Goal: Transaction & Acquisition: Purchase product/service

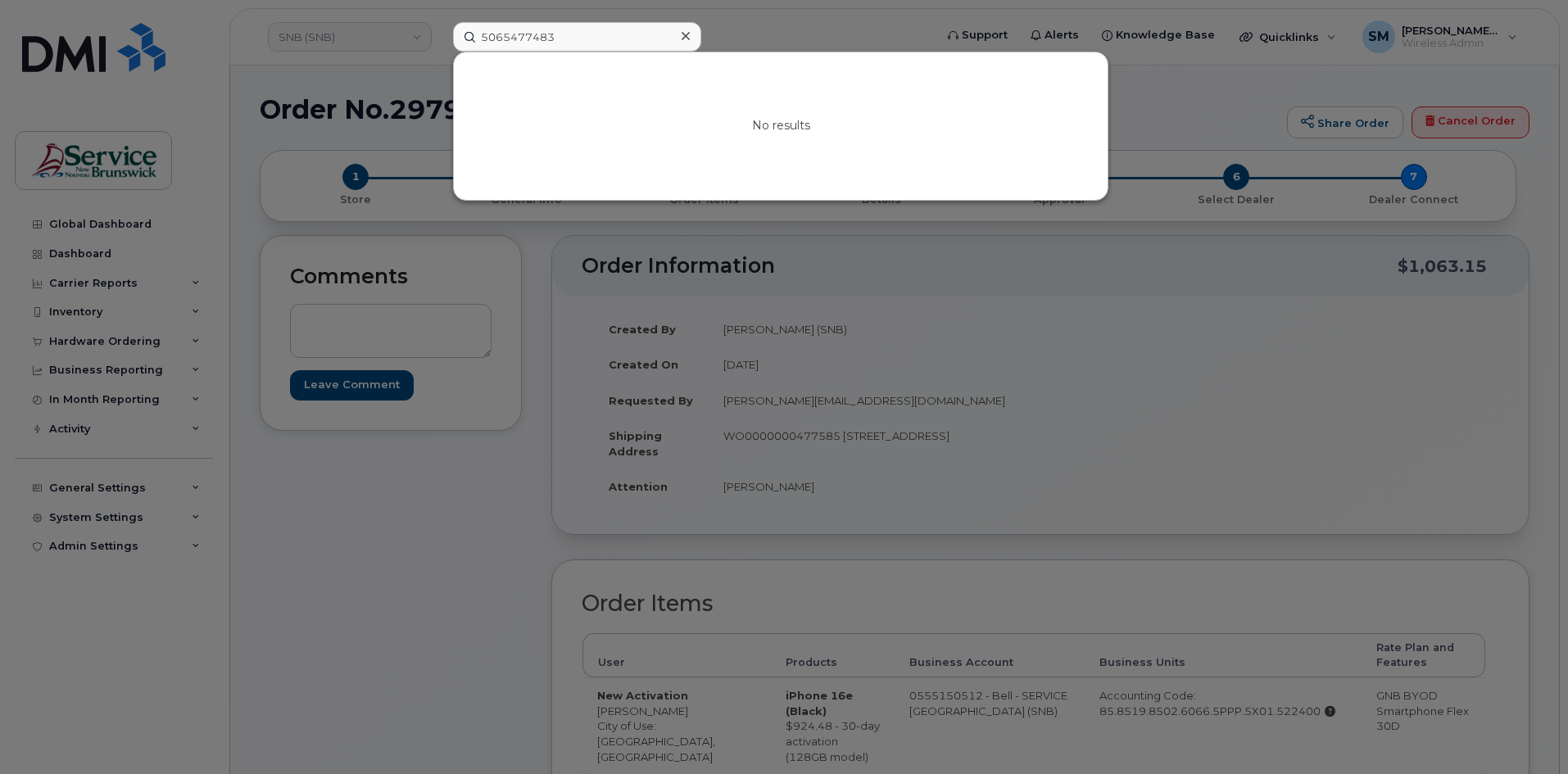
click at [329, 31] on div at bounding box center [784, 387] width 1568 height 774
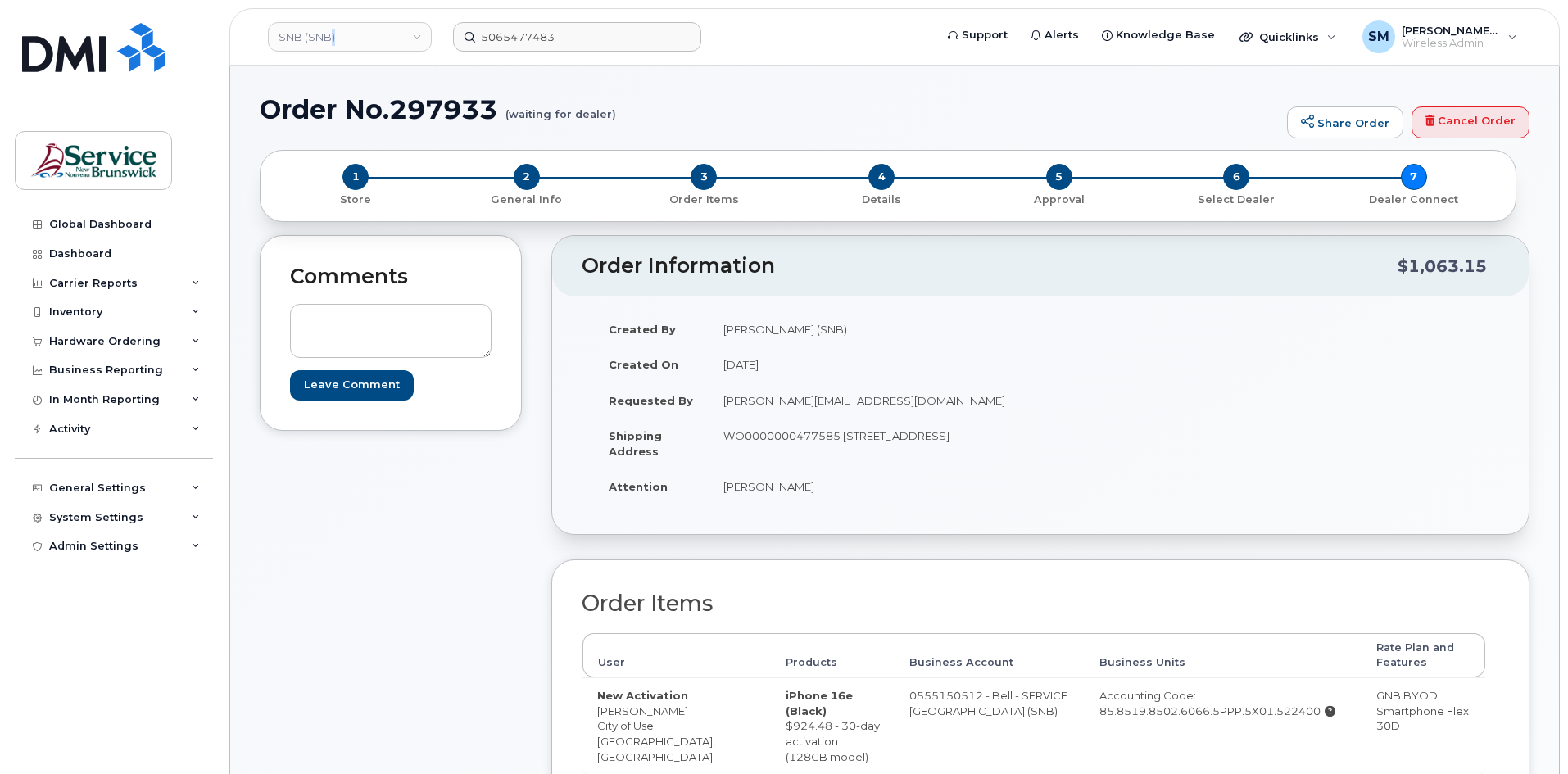
click at [329, 31] on link "SNB (SNB)" at bounding box center [349, 37] width 164 height 29
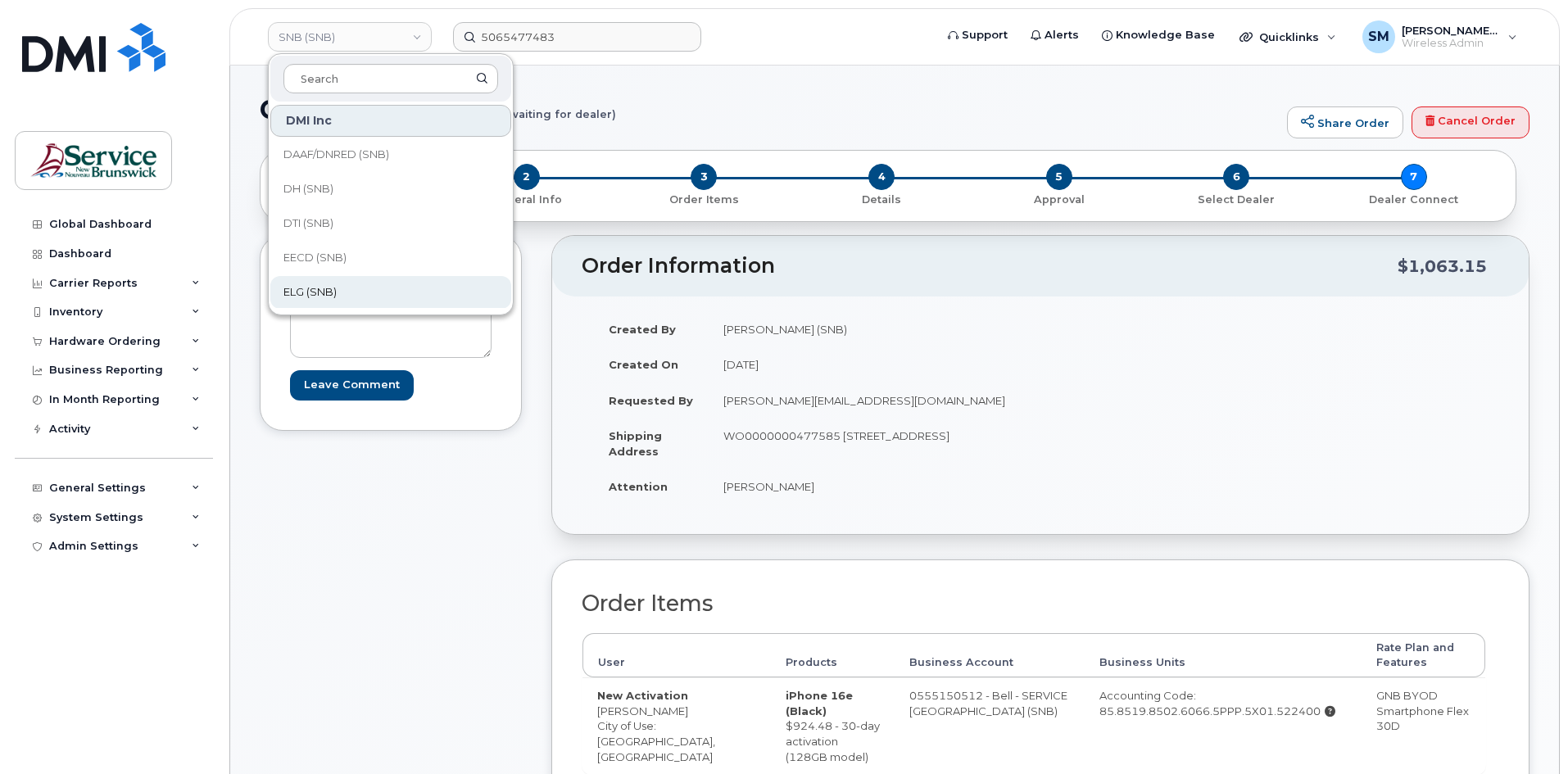
scroll to position [82, 0]
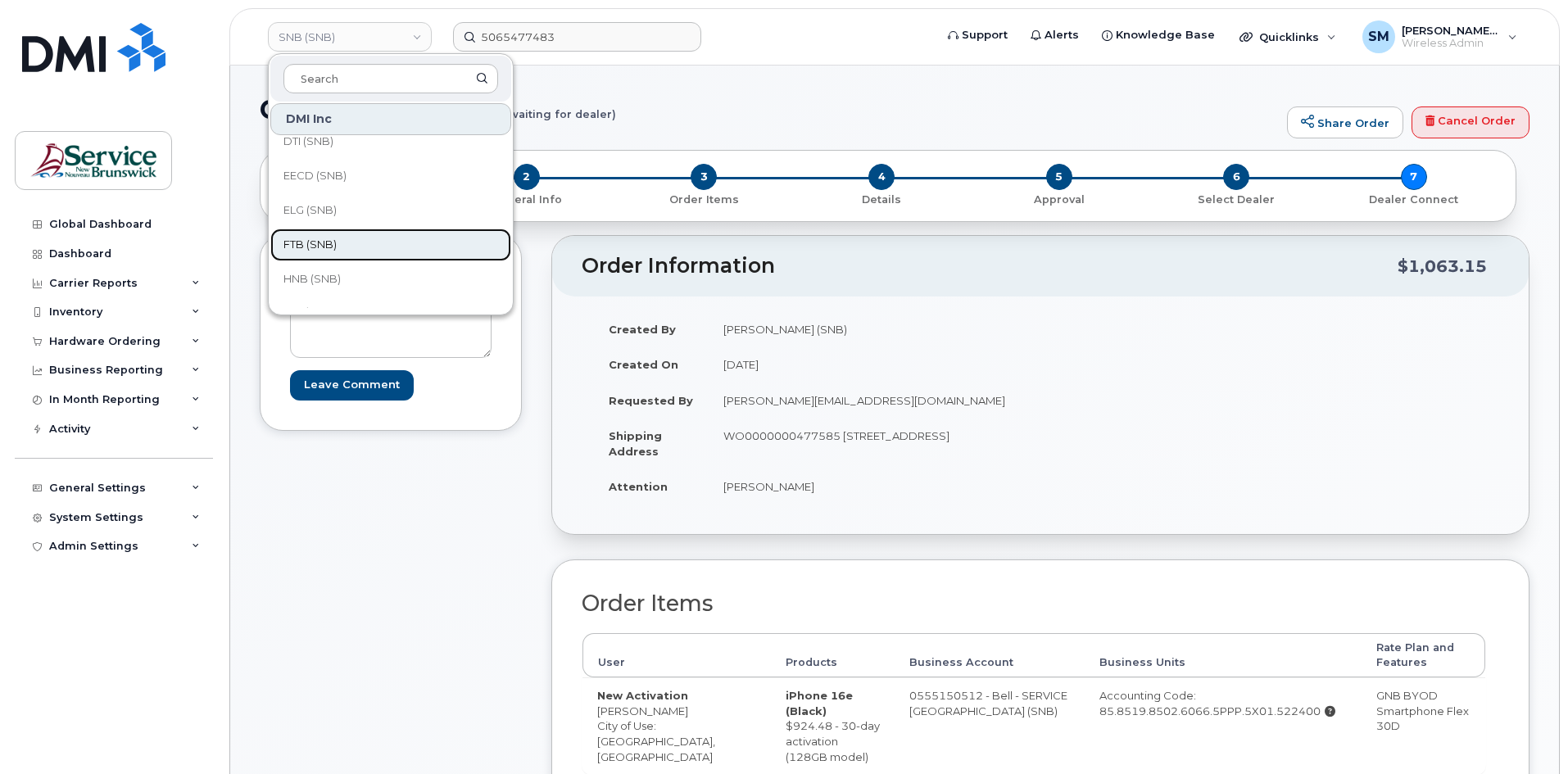
click at [330, 248] on span "FTB (SNB)" at bounding box center [310, 245] width 54 height 16
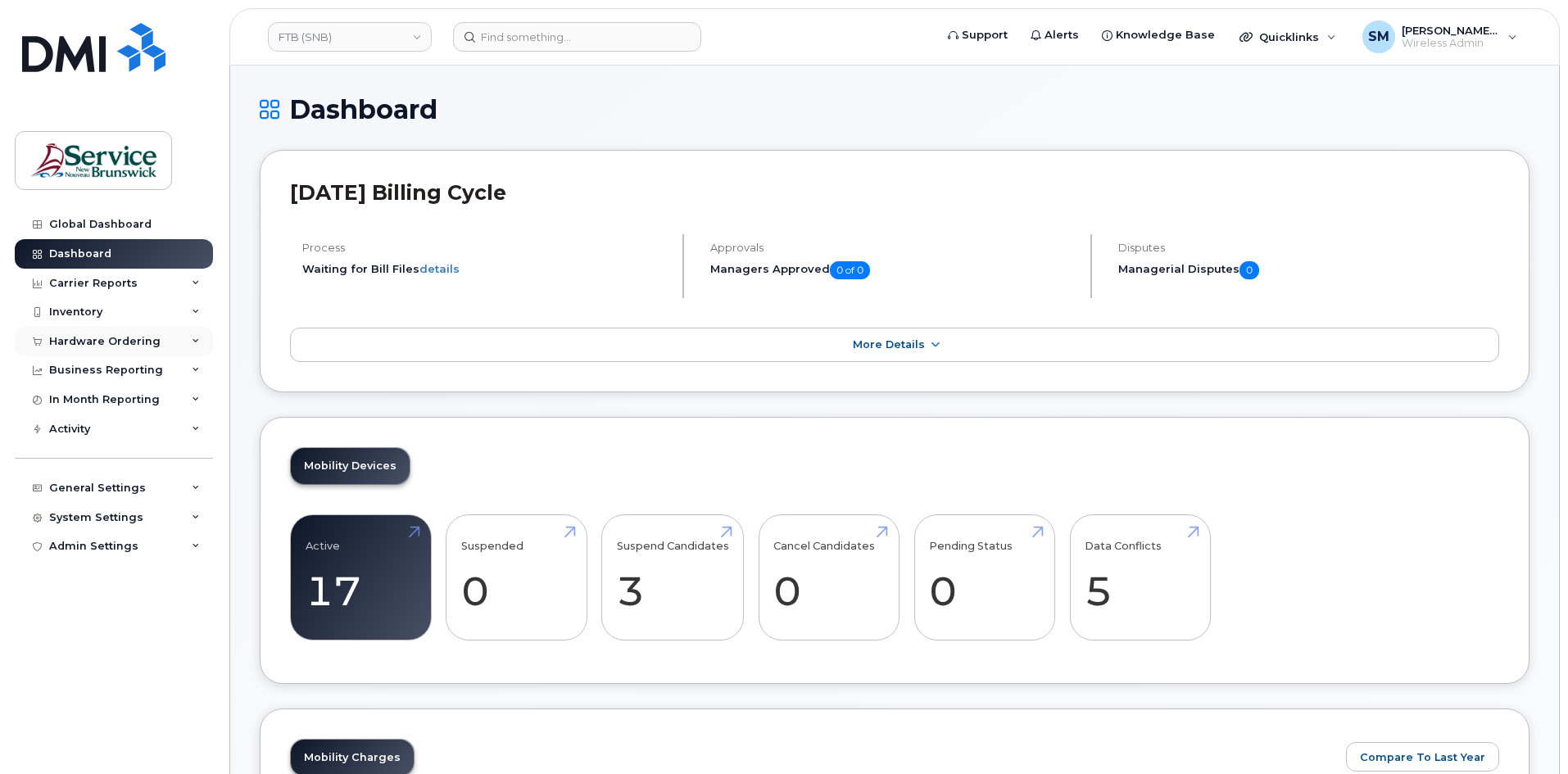
click at [141, 346] on div "Hardware Ordering" at bounding box center [105, 341] width 112 height 13
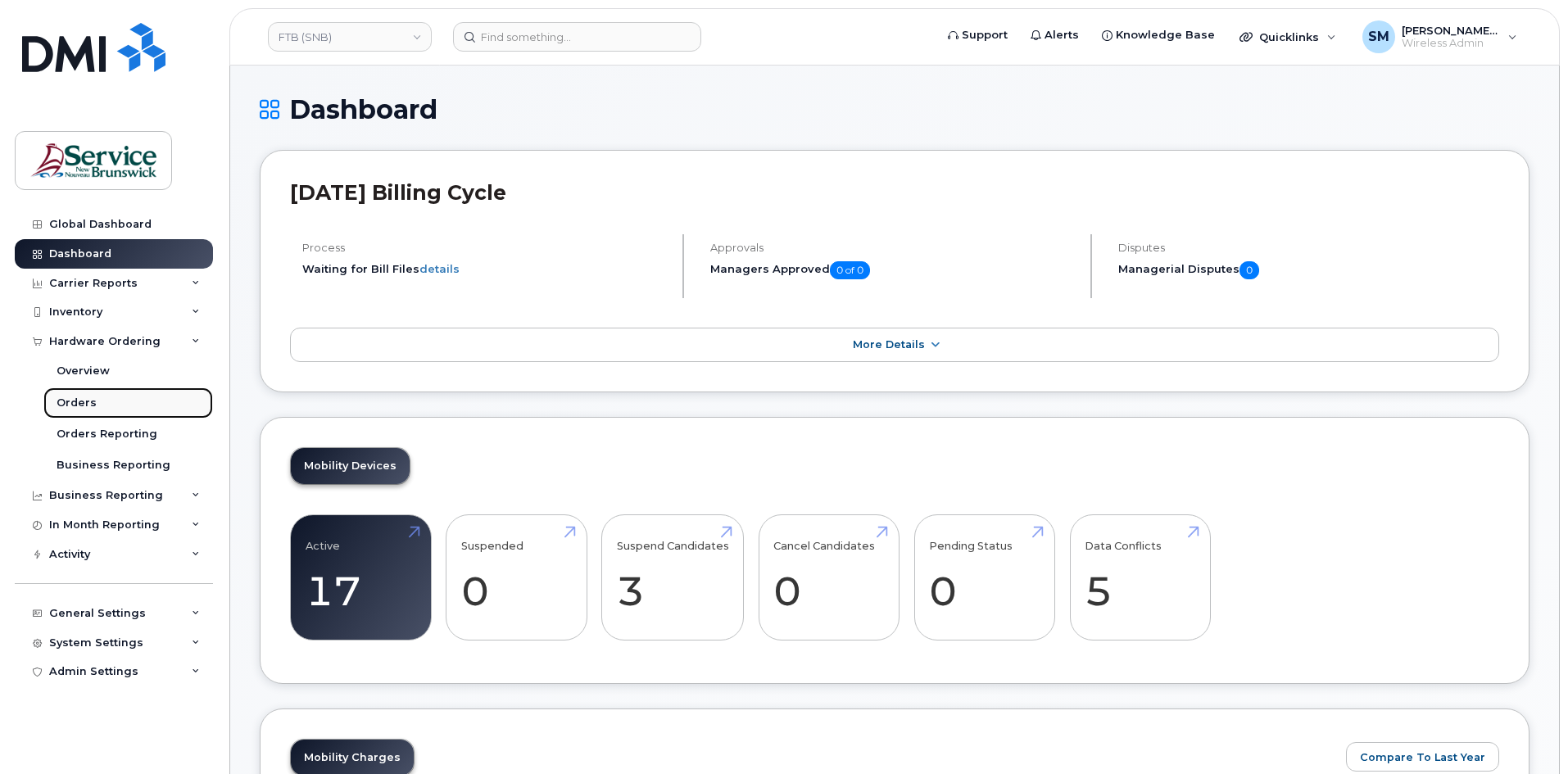
click at [71, 411] on link "Orders" at bounding box center [129, 403] width 170 height 31
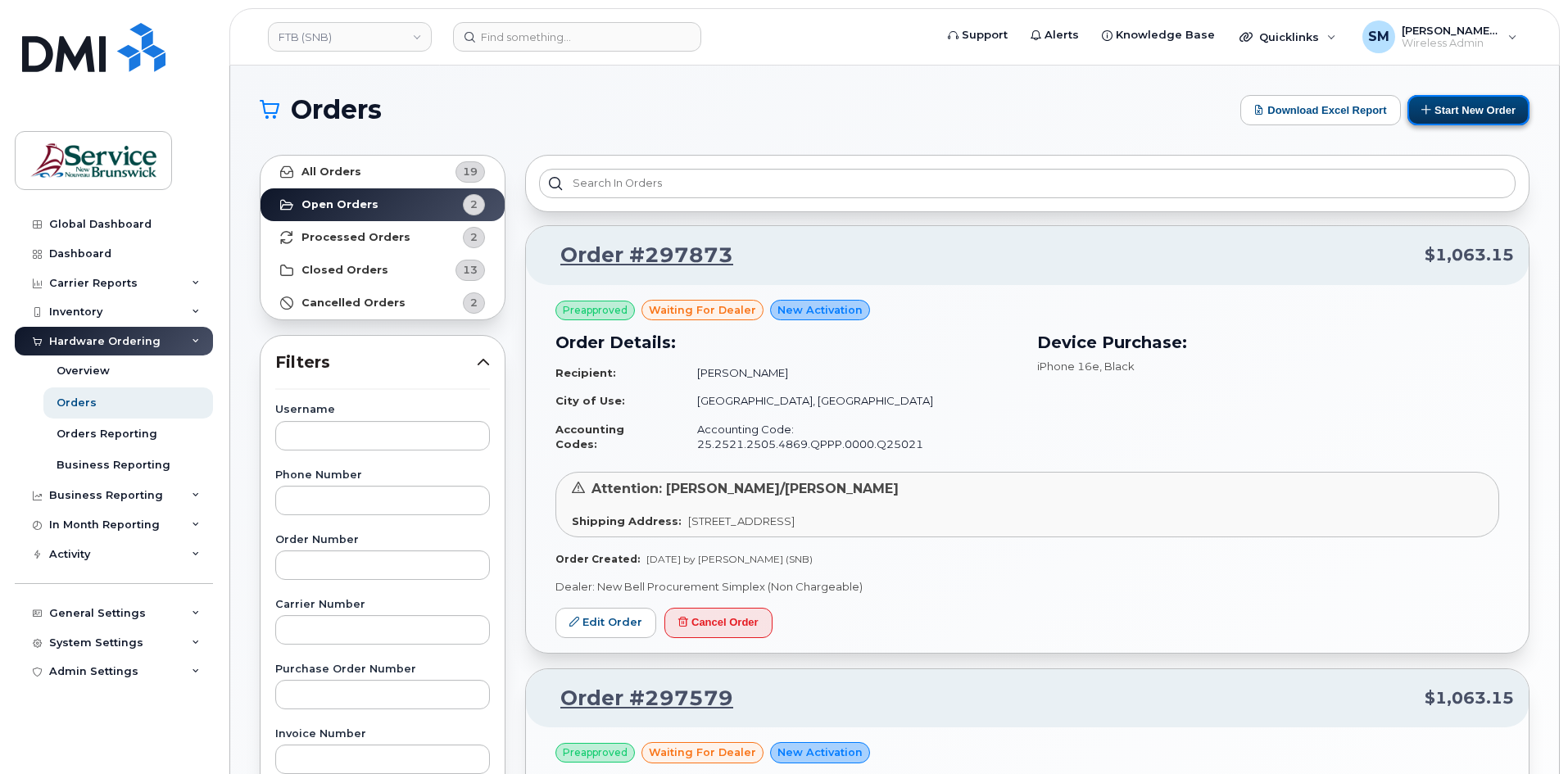
click at [1463, 108] on button "Start New Order" at bounding box center [1468, 110] width 122 height 30
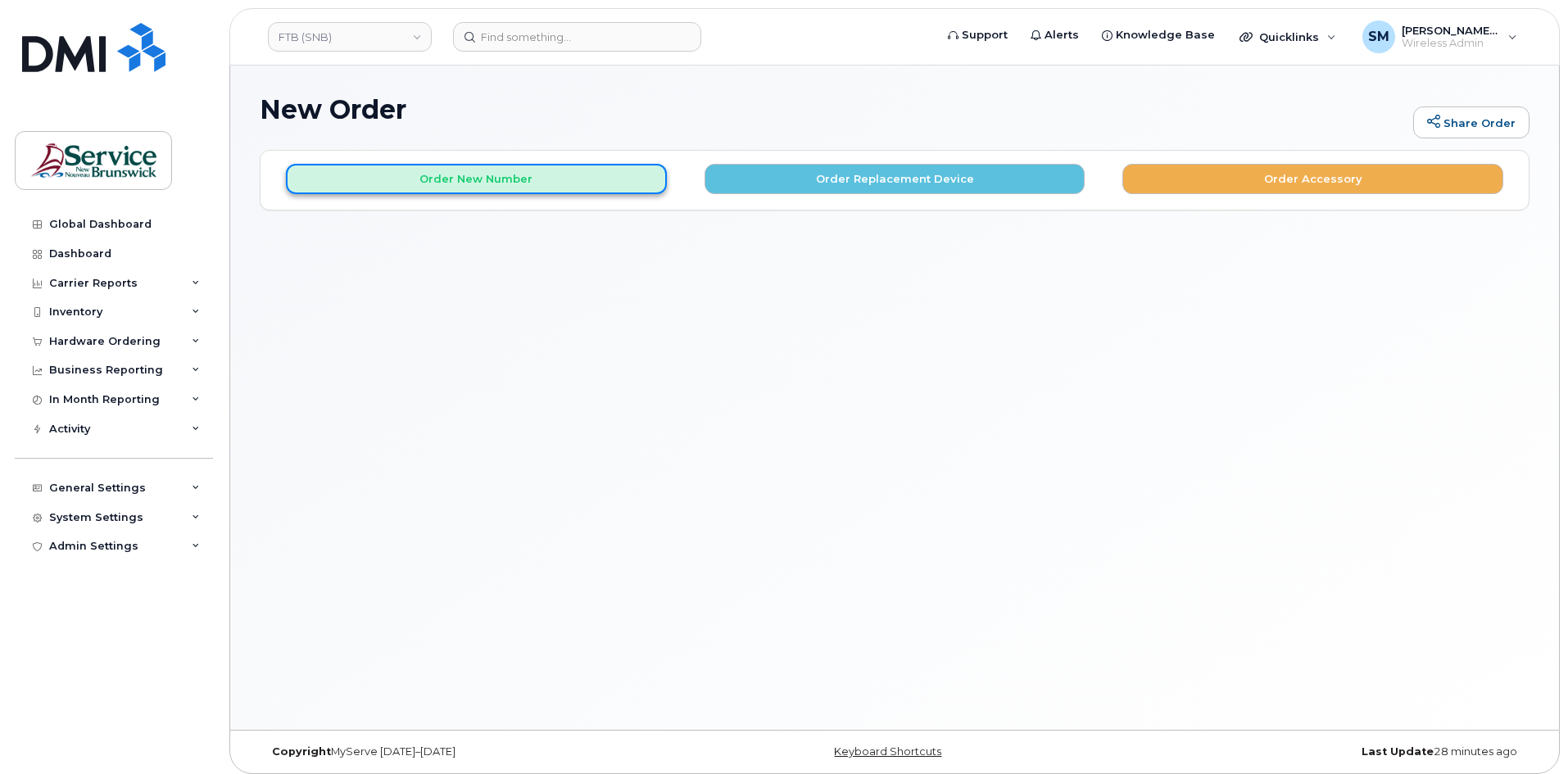
click at [530, 177] on button "Order New Number" at bounding box center [476, 179] width 381 height 30
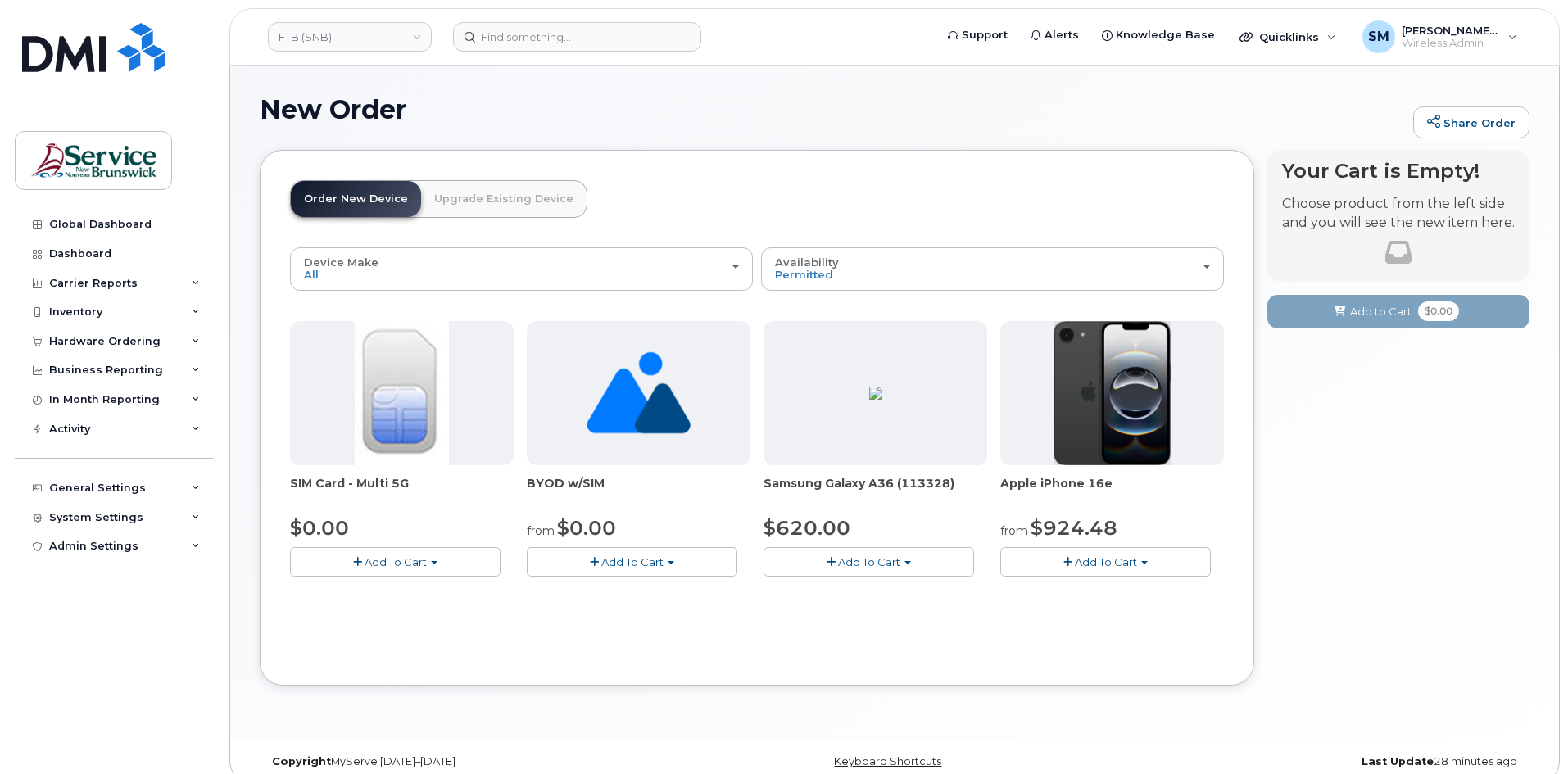
click at [1052, 575] on button "Add To Cart" at bounding box center [1105, 561] width 211 height 29
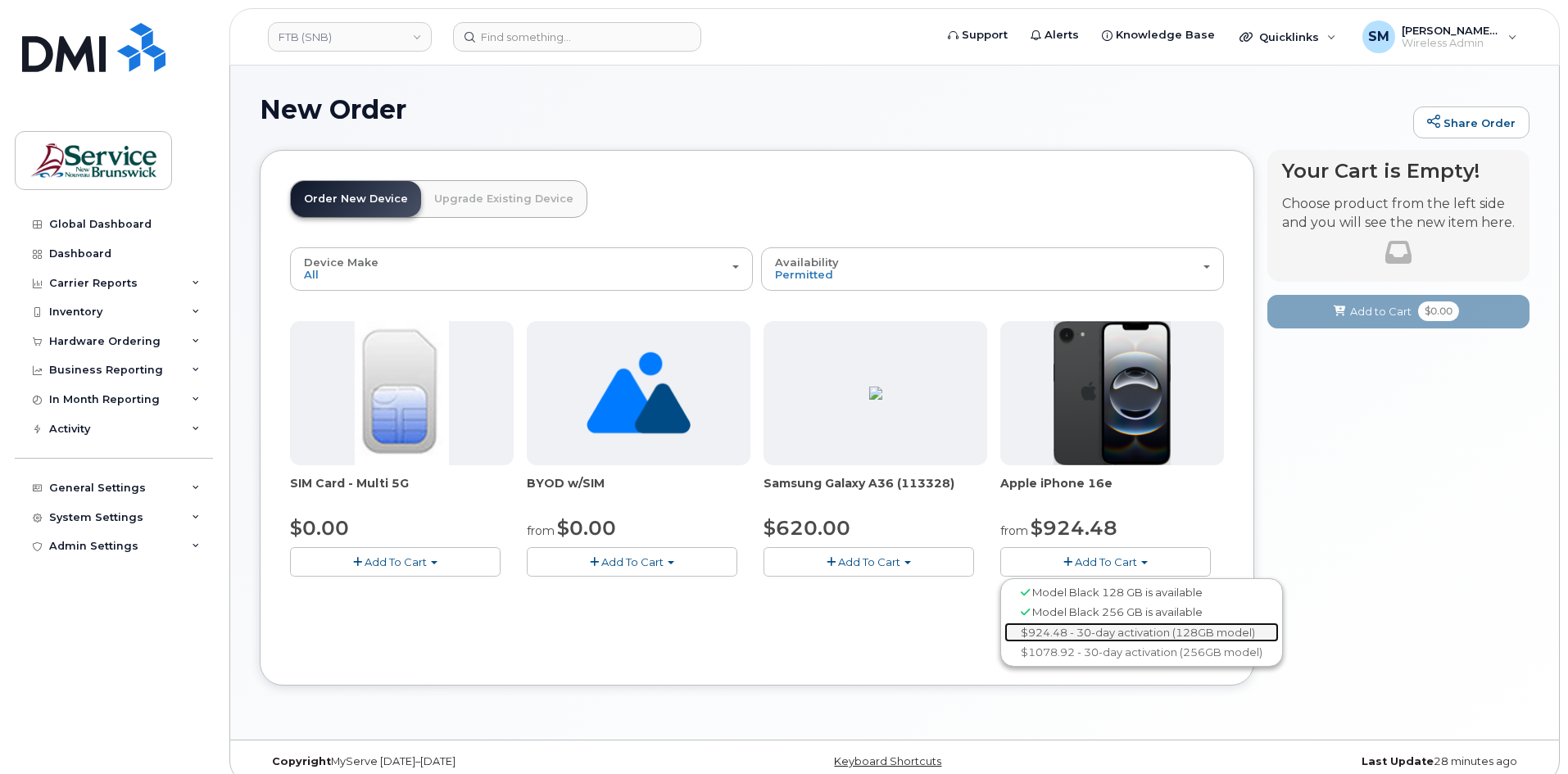
click at [1089, 625] on link "$924.48 - 30-day activation (128GB model)" at bounding box center [1141, 633] width 274 height 21
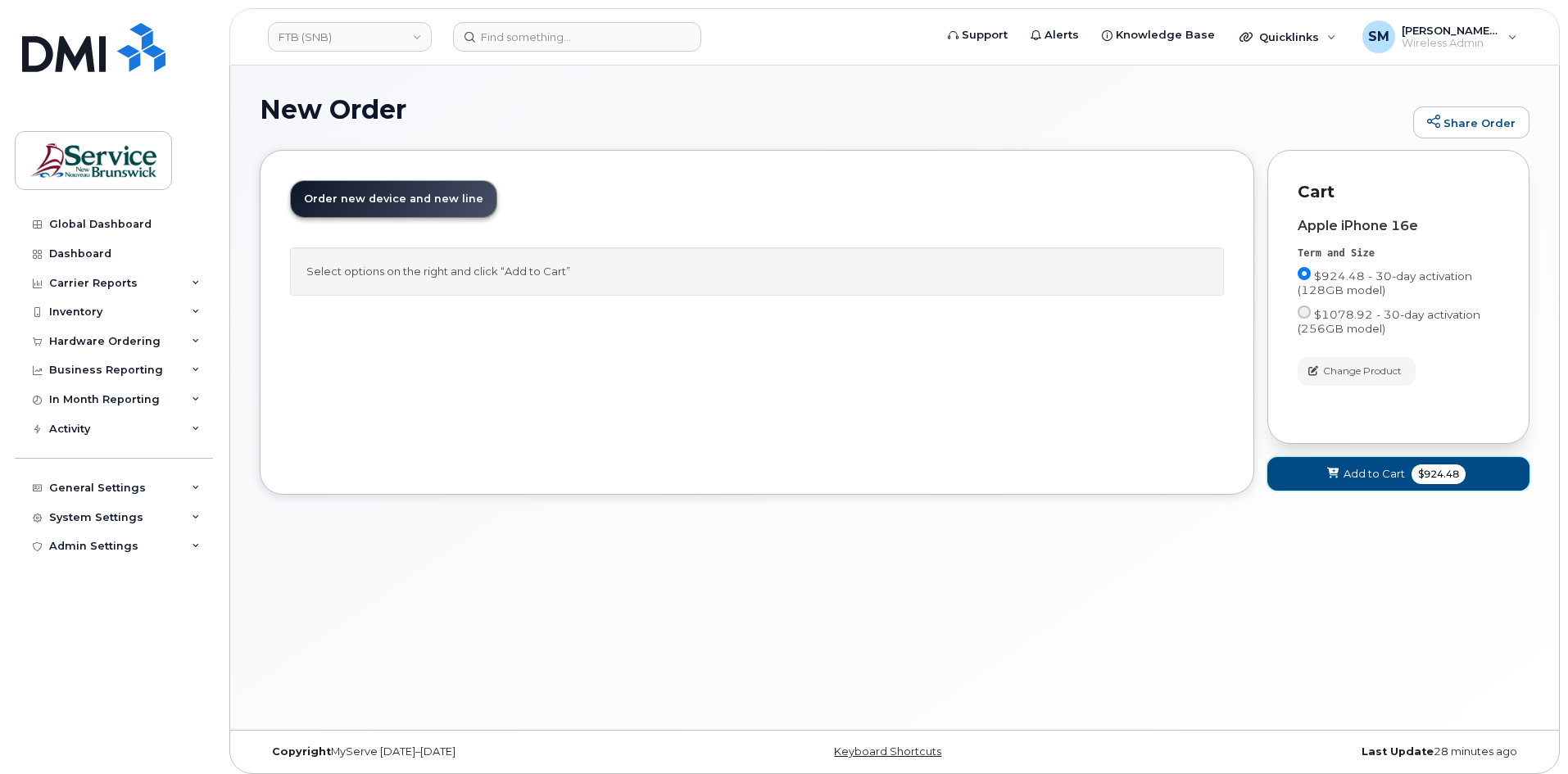
drag, startPoint x: 1365, startPoint y: 472, endPoint x: 1333, endPoint y: 446, distance: 41.2
click at [1365, 473] on span "Add to Cart" at bounding box center [1374, 474] width 62 height 15
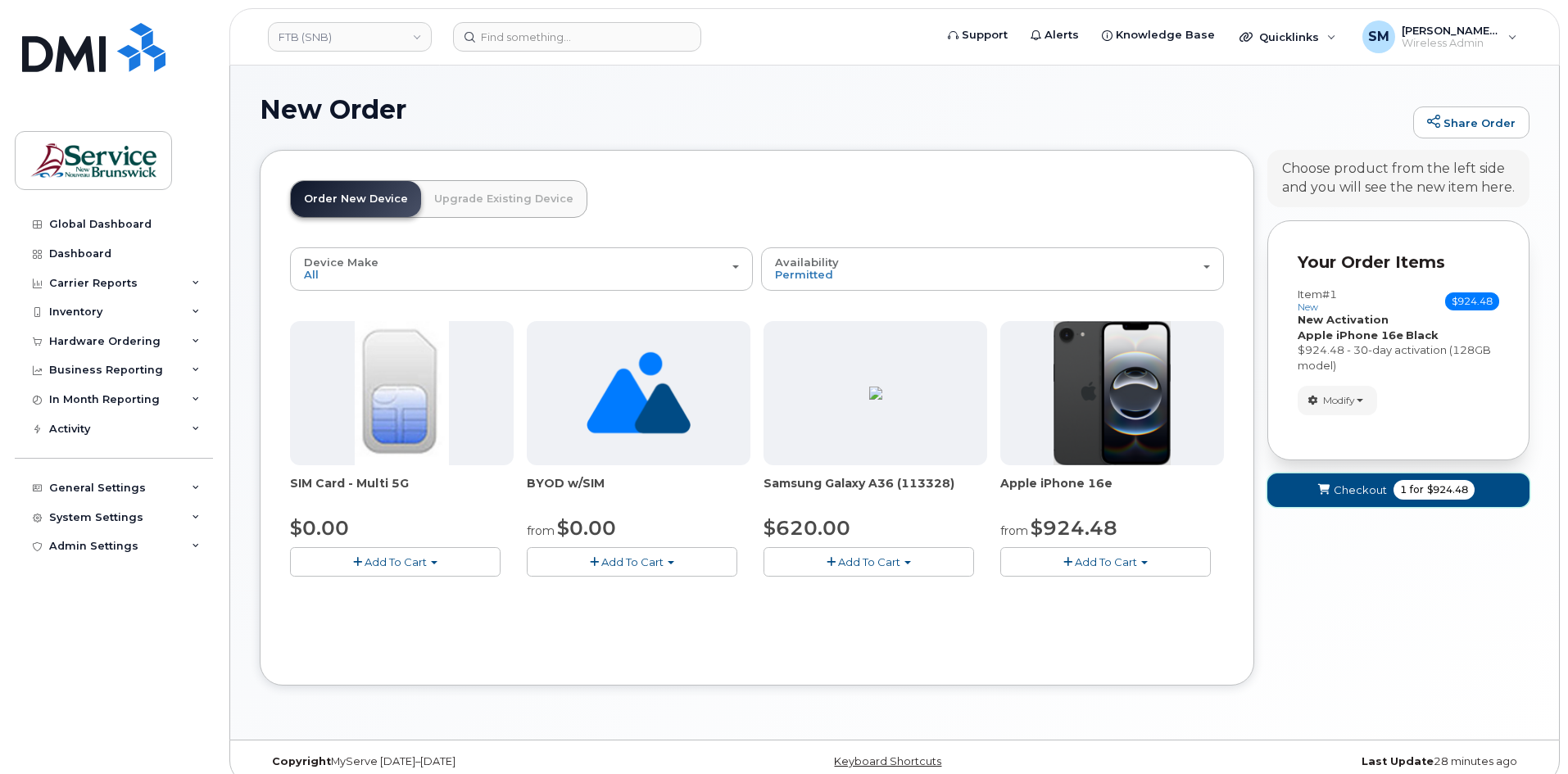
click at [1371, 492] on span "Checkout" at bounding box center [1361, 490] width 54 height 15
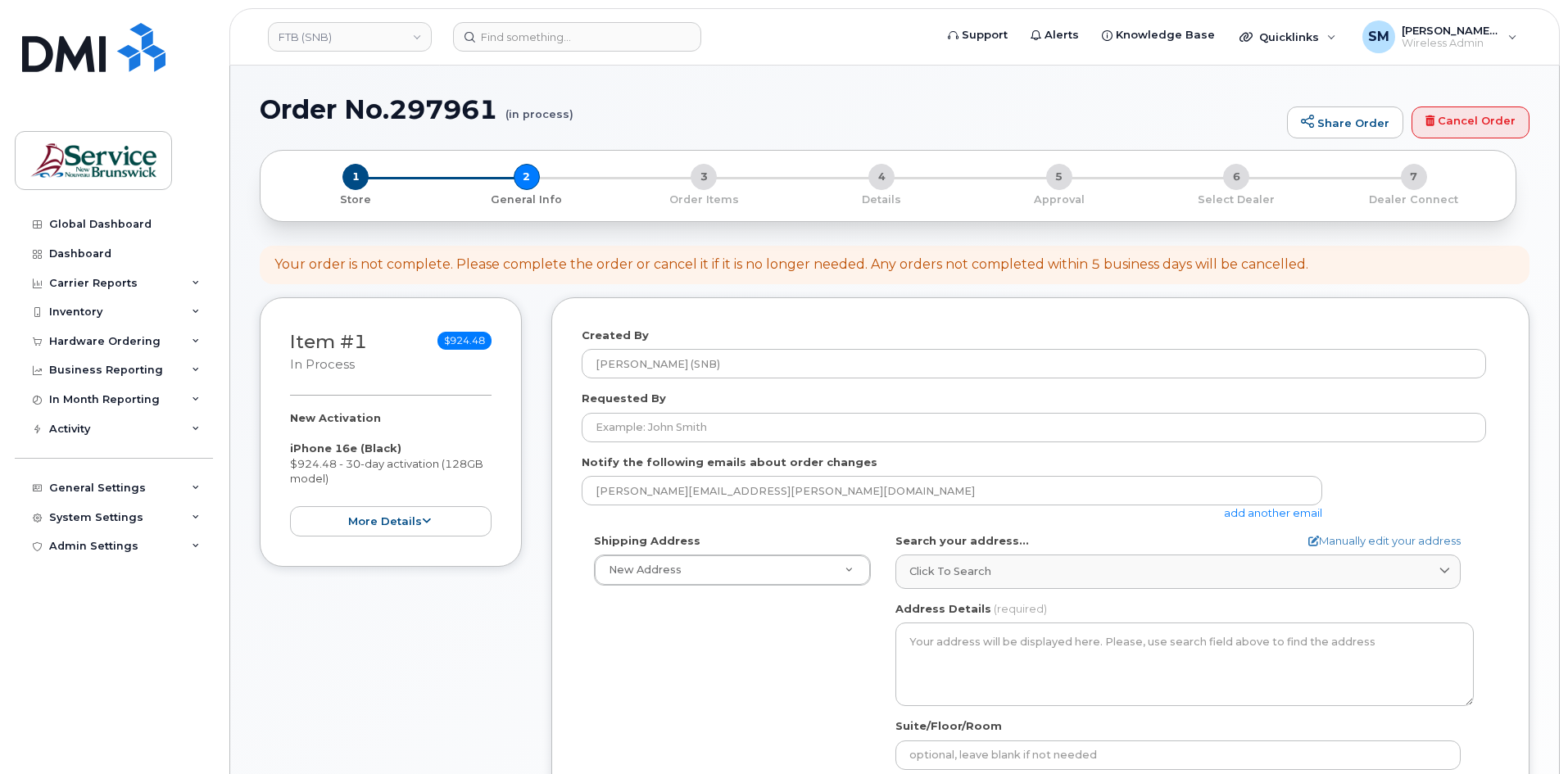
select select
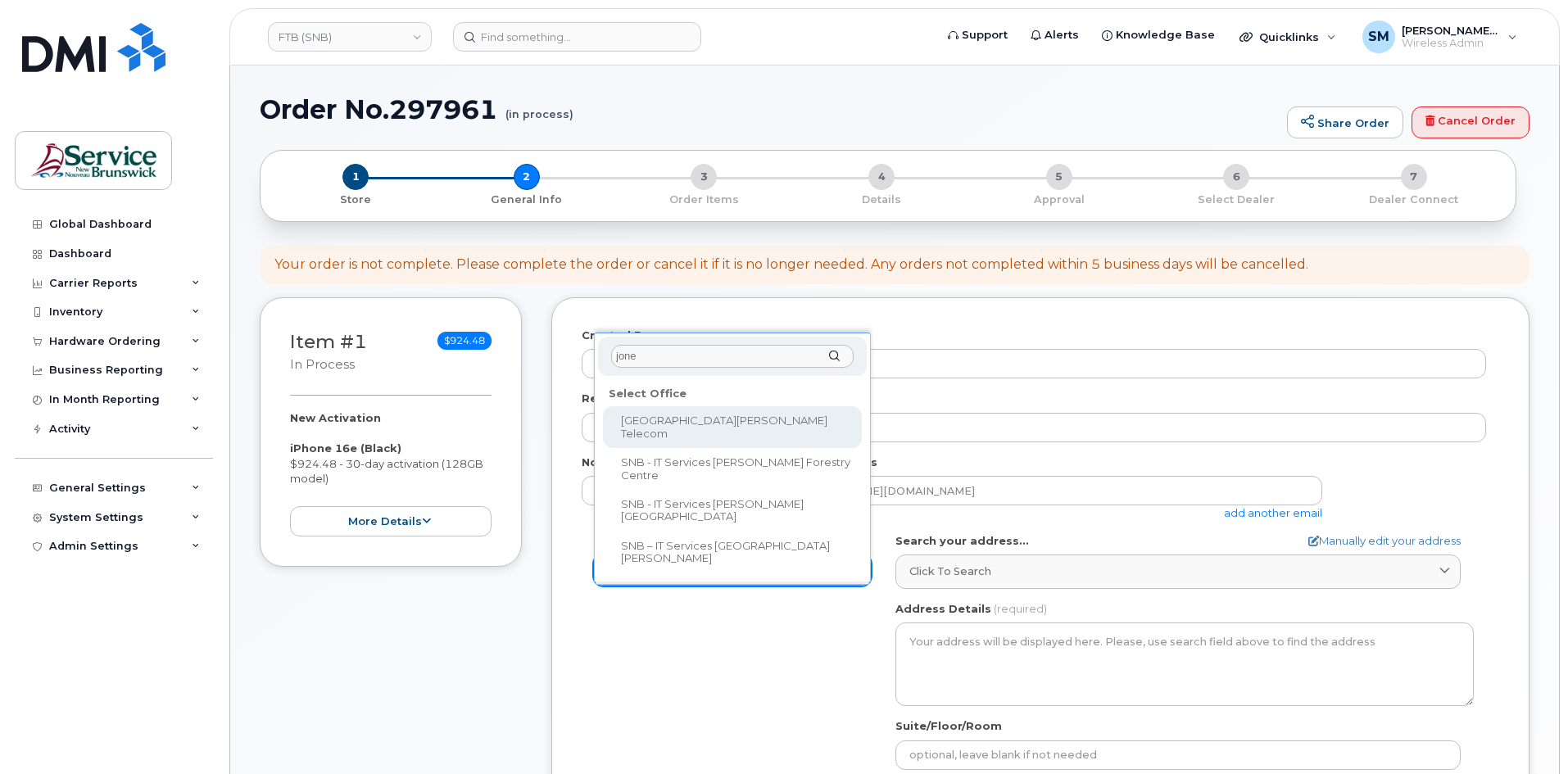
type input "jones"
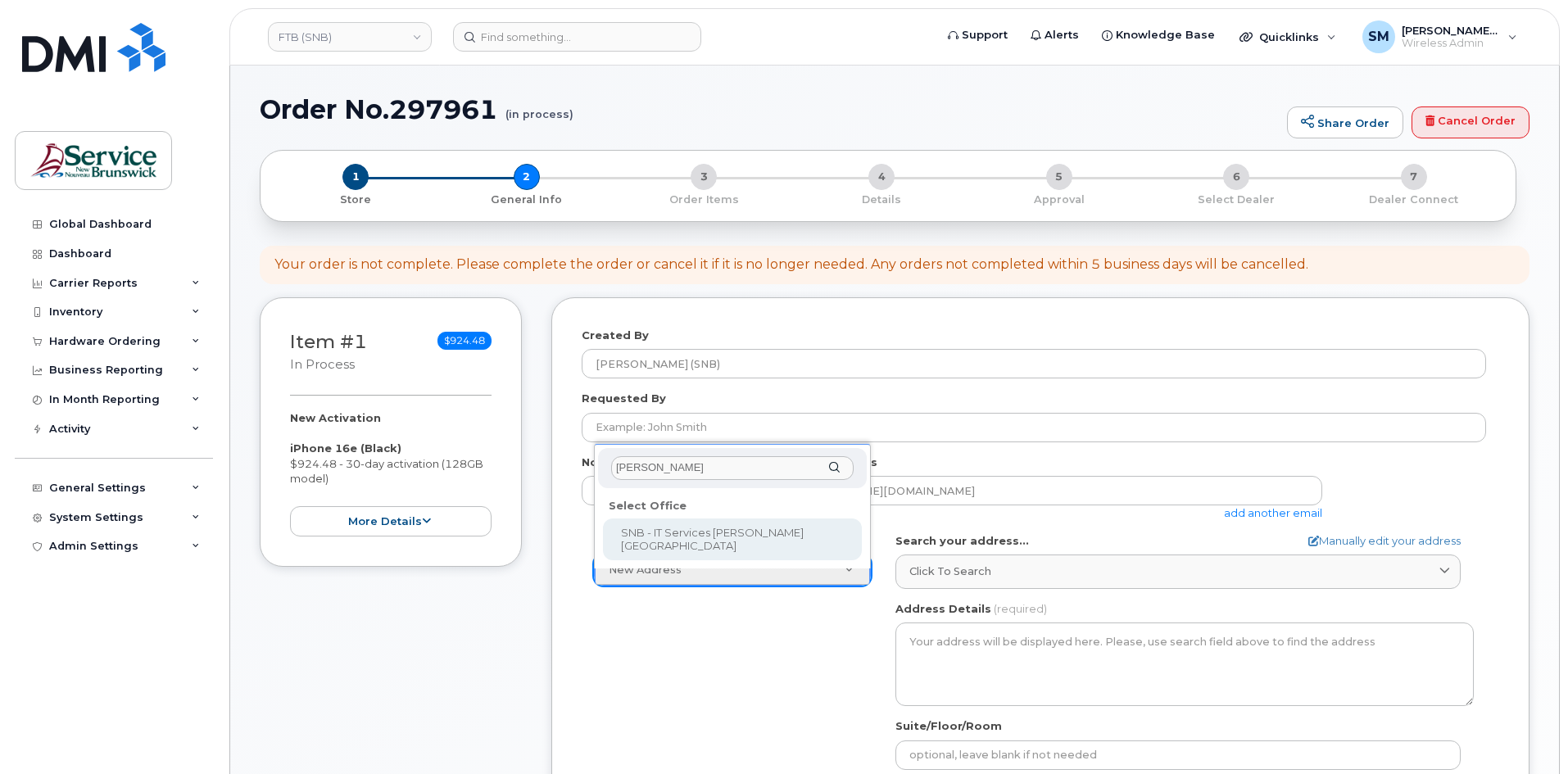
select select
type textarea "105-1600 Main St Moncton New Brunswick E1E 1G5"
type input "Fred Doiron/Jeff McIntyre/Vincent Hache/Sebastien Bernard"
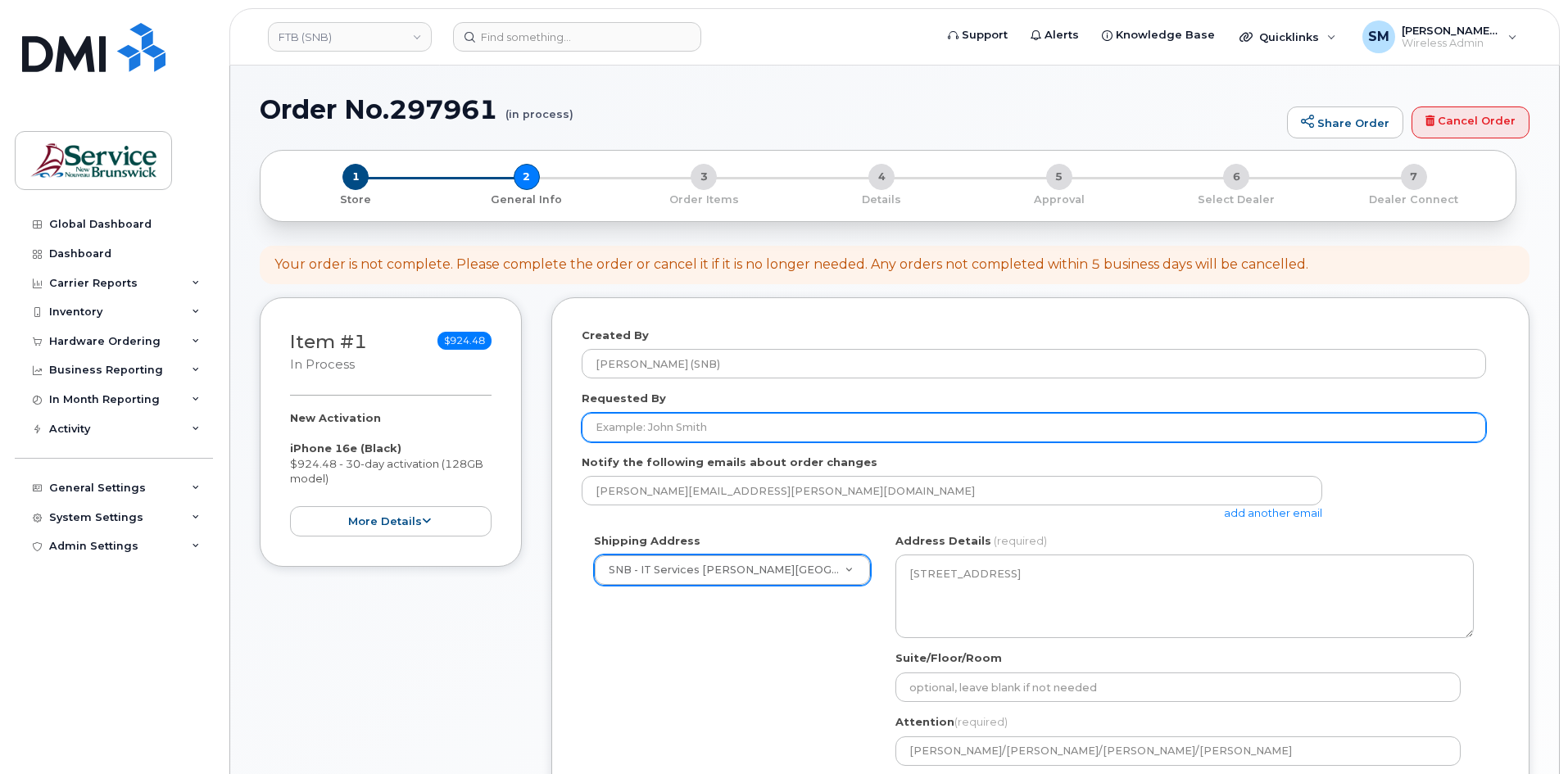
drag, startPoint x: 616, startPoint y: 434, endPoint x: 627, endPoint y: 434, distance: 11.0
click at [616, 434] on input "Requested By" at bounding box center [1034, 427] width 904 height 29
paste input "Amy.Cronkhite@ombudnb.ca"
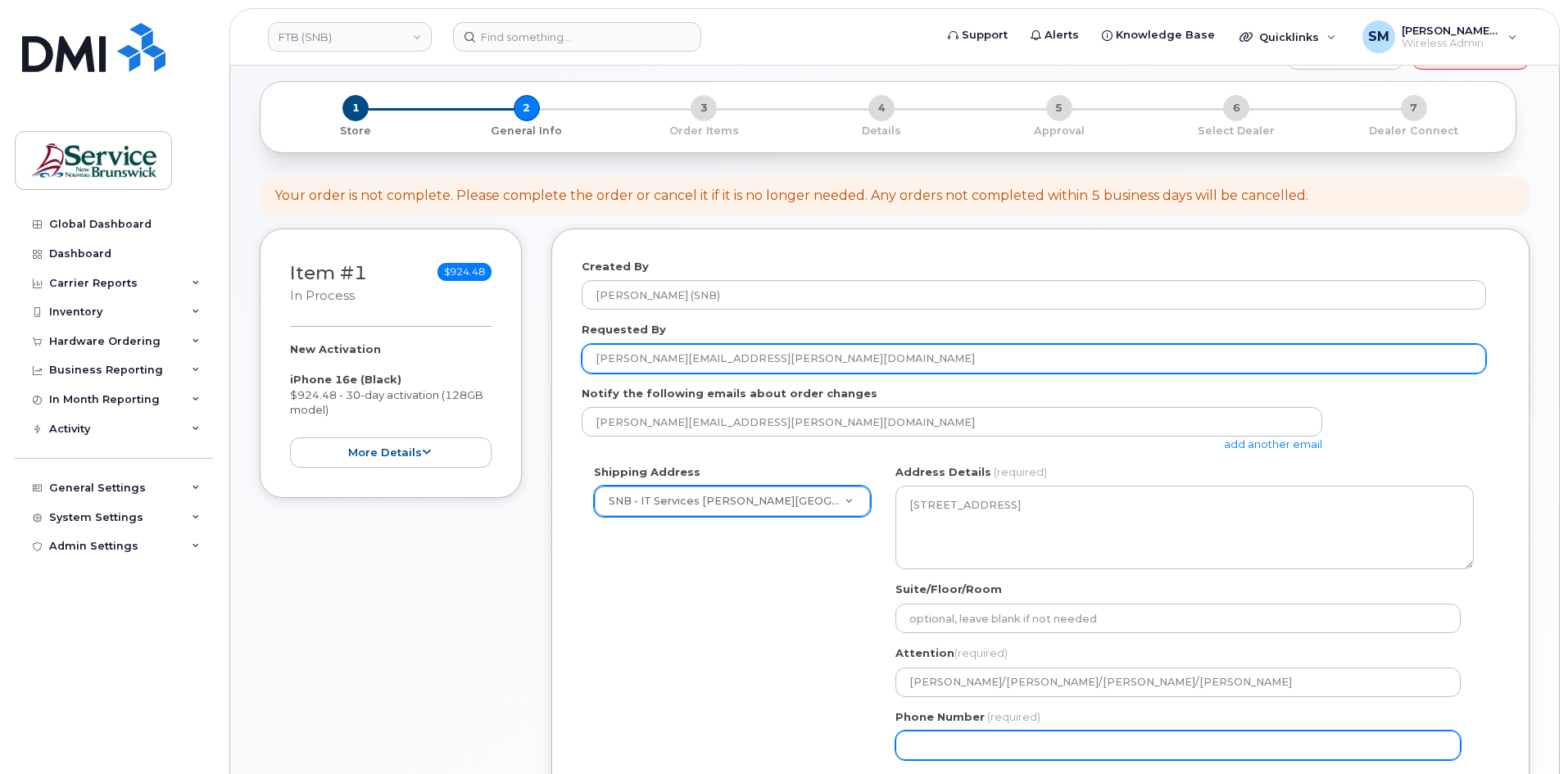
scroll to position [164, 0]
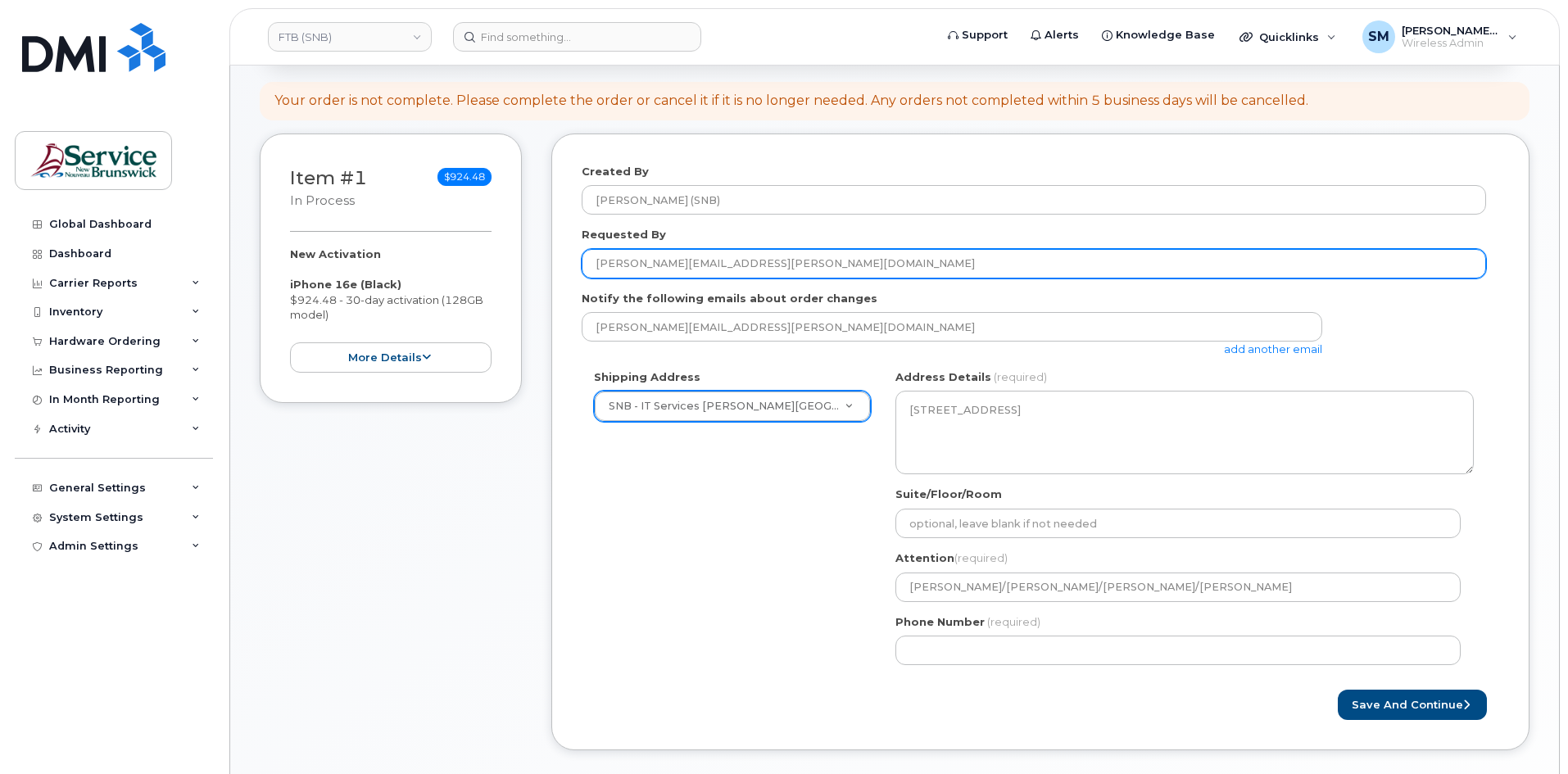
type input "Amy.Cronkhite@ombudnb.ca"
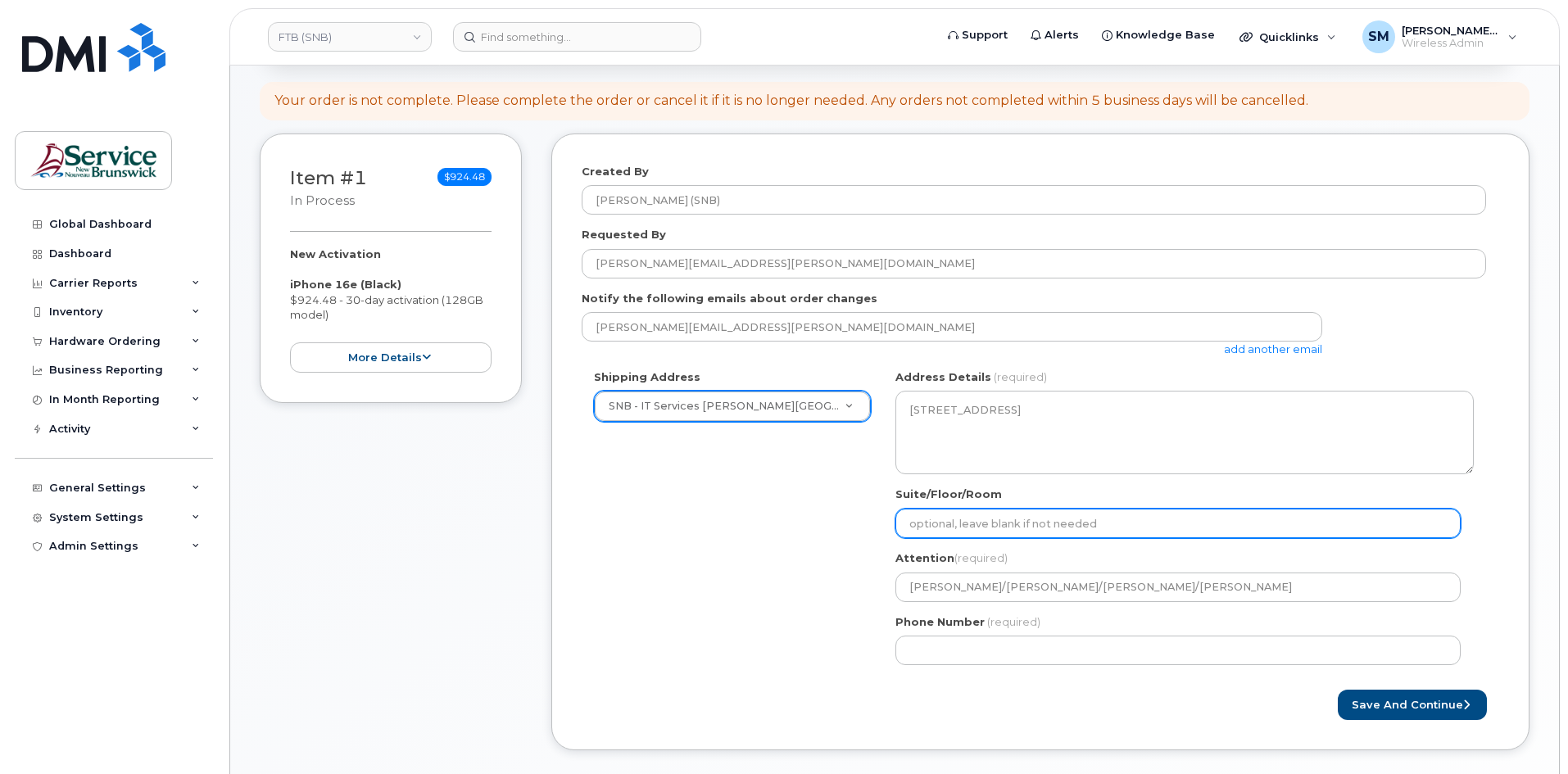
click at [980, 523] on input "Suite/Floor/Room" at bounding box center [1178, 523] width 566 height 29
paste input "WO0000000478023"
select select
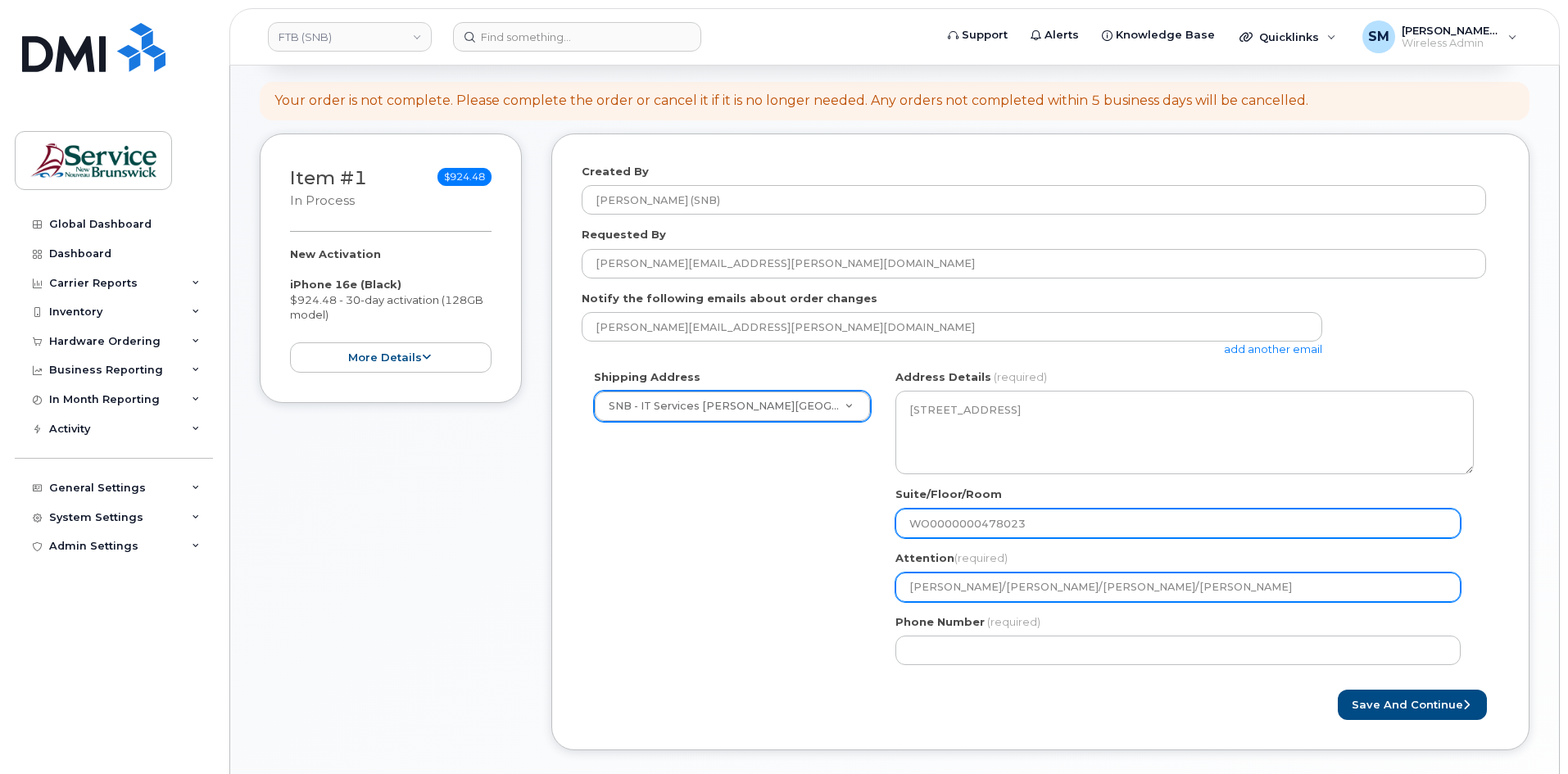
type input "WO0000000478023"
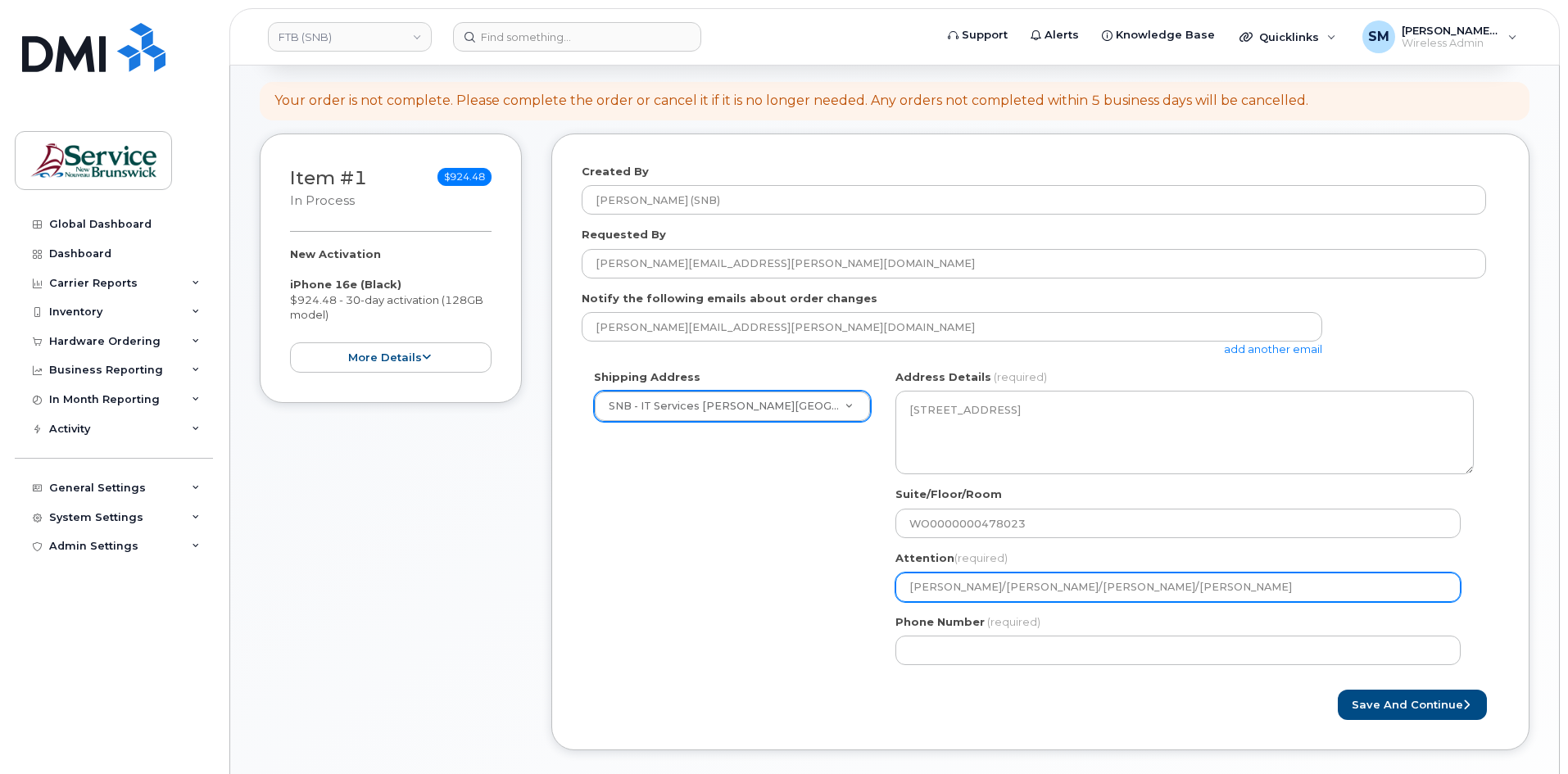
drag, startPoint x: 1236, startPoint y: 589, endPoint x: 1061, endPoint y: 608, distance: 176.0
click at [1061, 608] on div "NB Moncton Search your address... Manually edit your address Click to search No…" at bounding box center [1184, 523] width 603 height 308
select select
type input "Fred Doiron/Jeff McIntyre/Vi"
select select
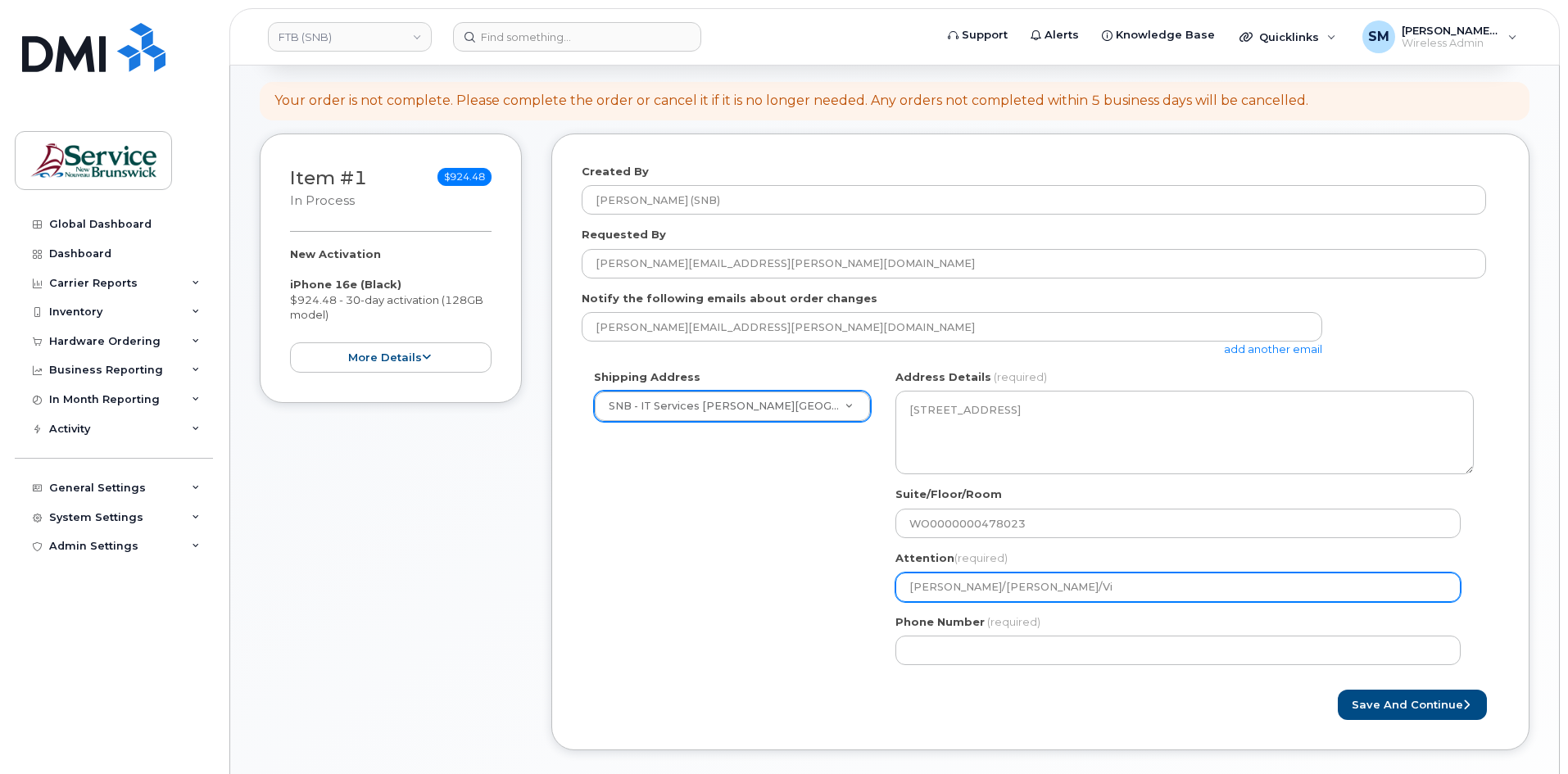
type input "Fred Doiron/Jeff McIntyre/V"
select select
type input "Fred Doiron/Jeff McIntyre/"
select select
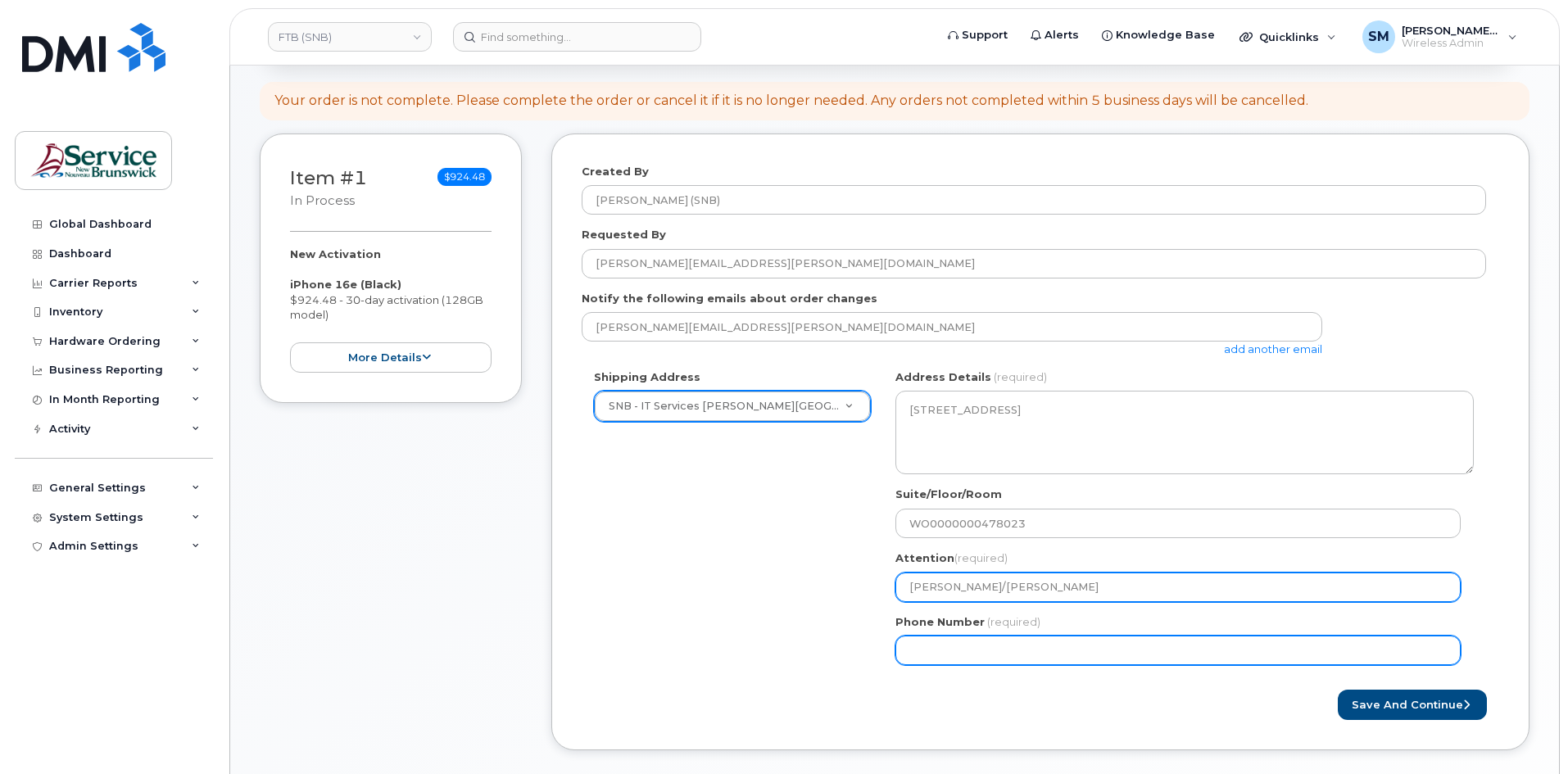
type input "[PERSON_NAME]/[PERSON_NAME]"
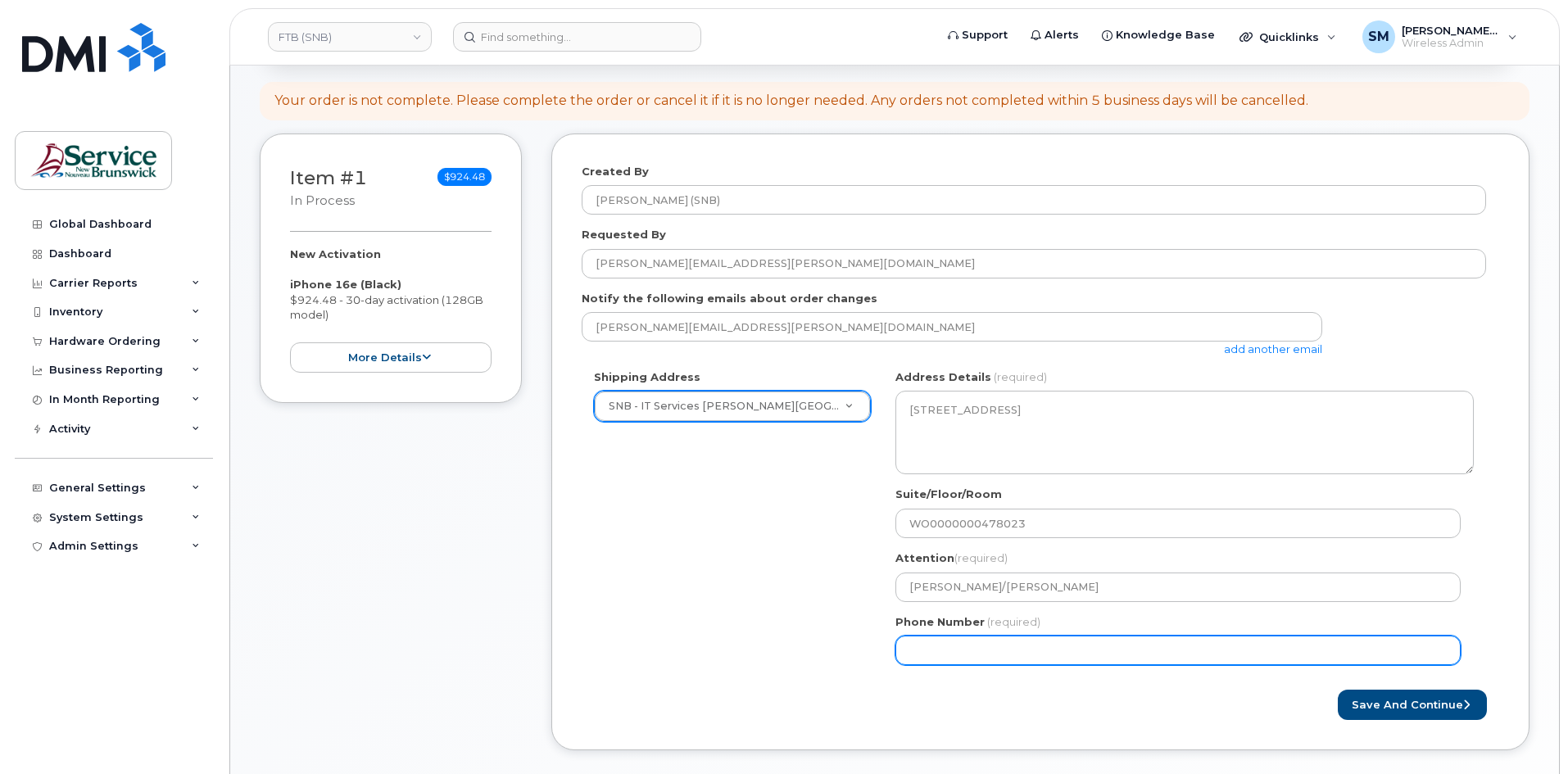
click at [1255, 649] on input "Phone Number" at bounding box center [1178, 650] width 566 height 29
select select
type input "506639633"
select select
type input "5066396338"
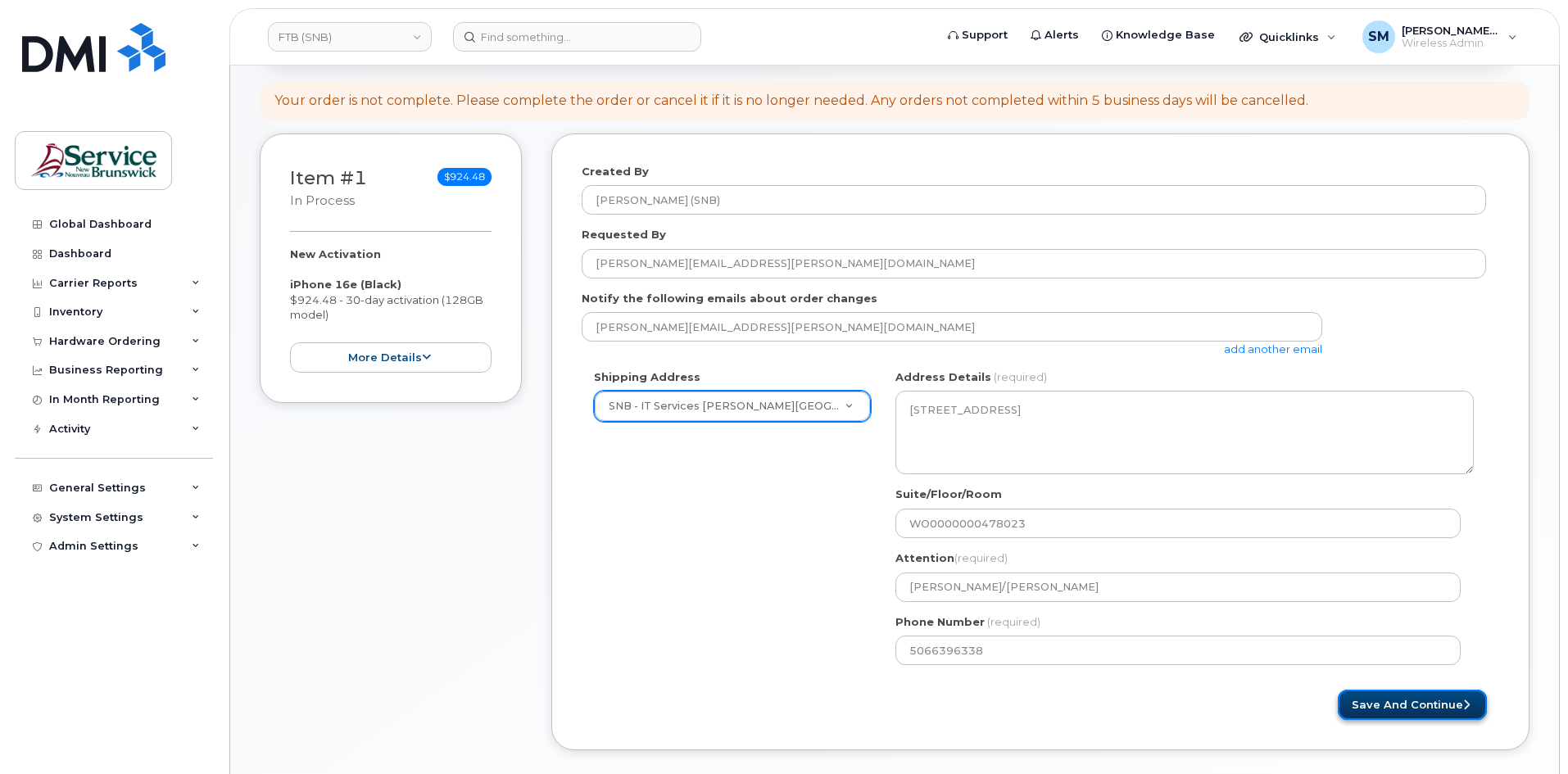
click at [1423, 711] on button "Save and Continue" at bounding box center [1412, 705] width 149 height 30
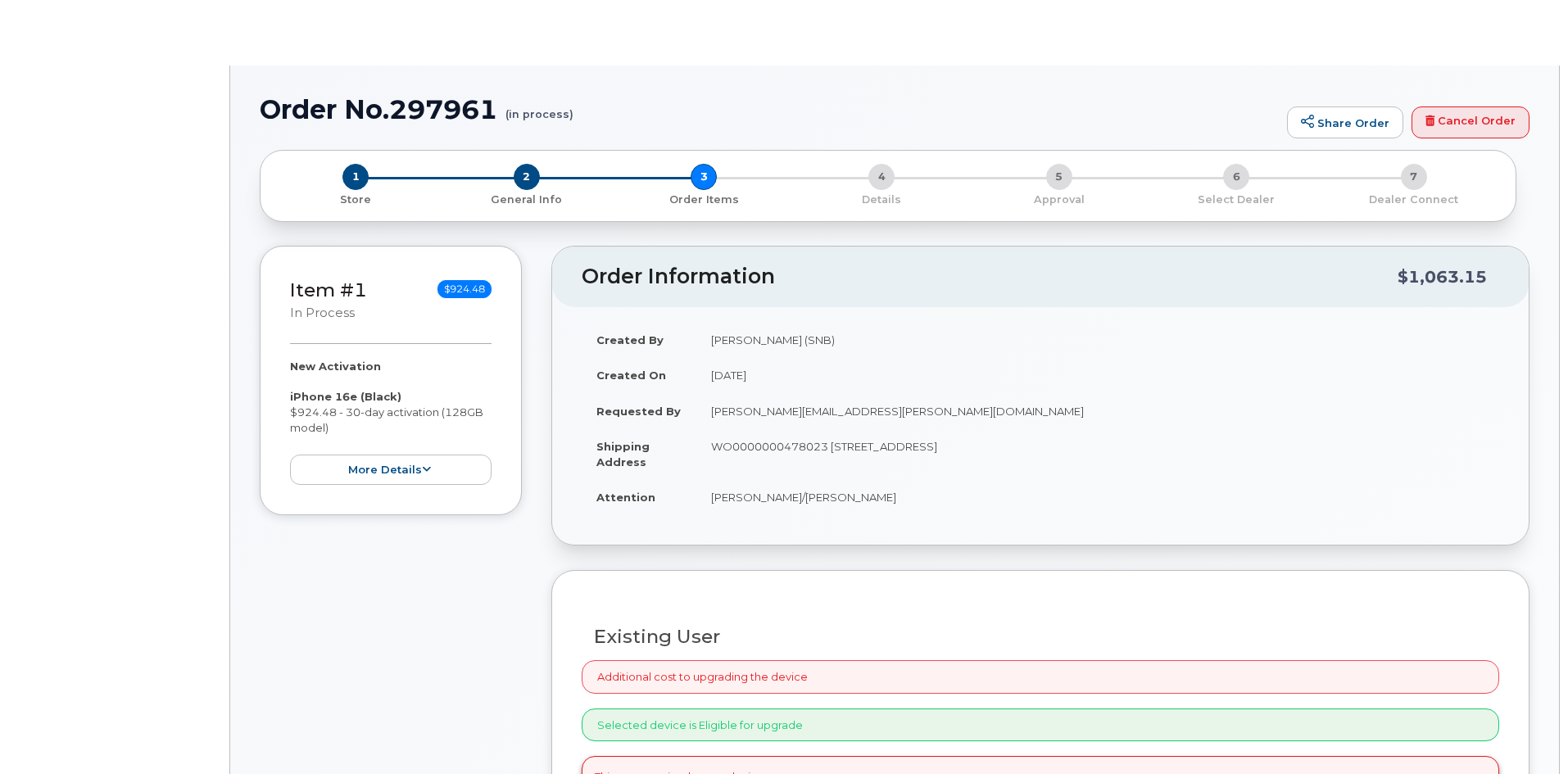
radio input "true"
select select
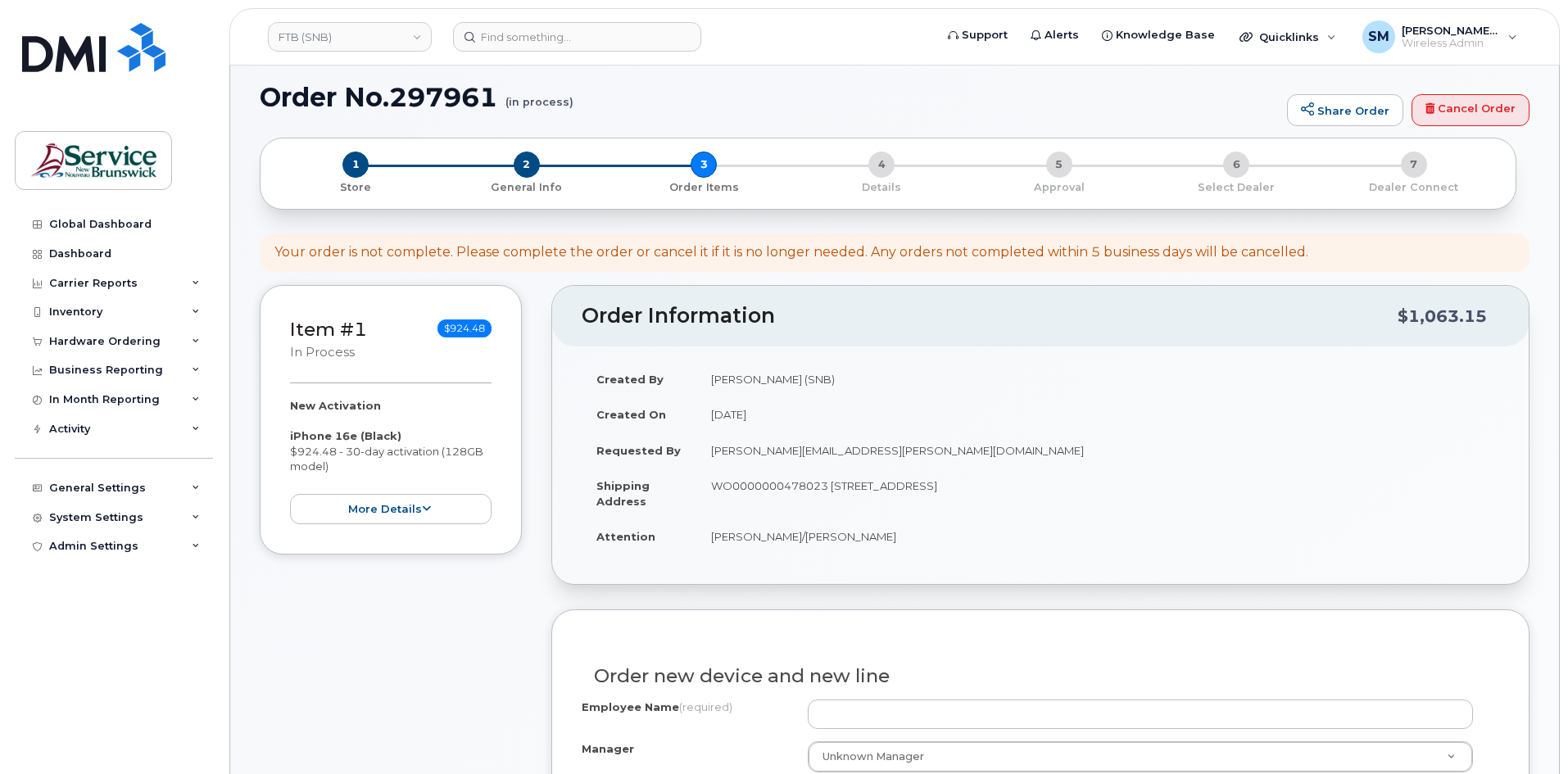
scroll to position [164, 0]
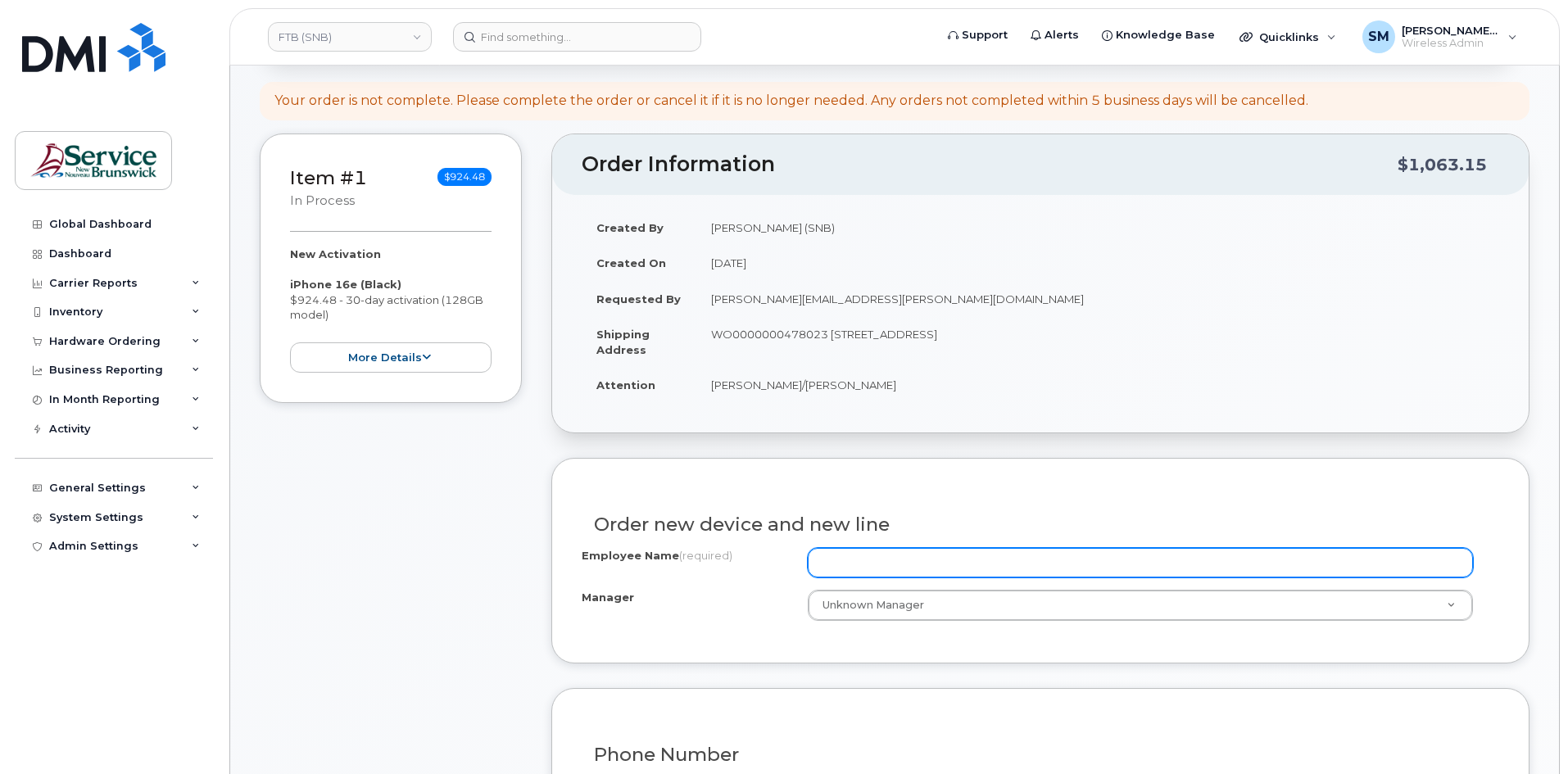
click at [859, 559] on input "Employee Name (required)" at bounding box center [1140, 562] width 665 height 29
paste input "[PERSON_NAME]"
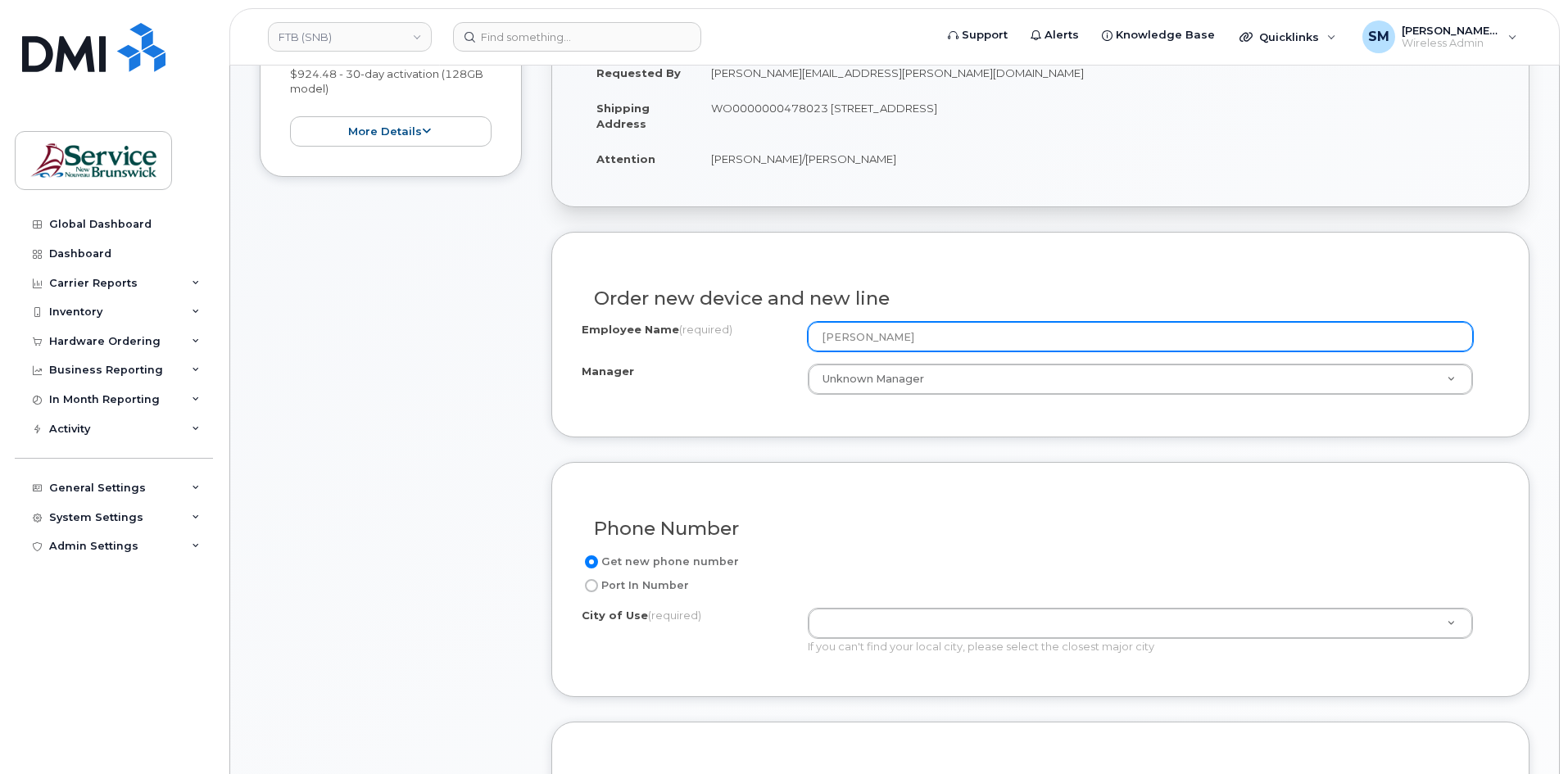
scroll to position [409, 0]
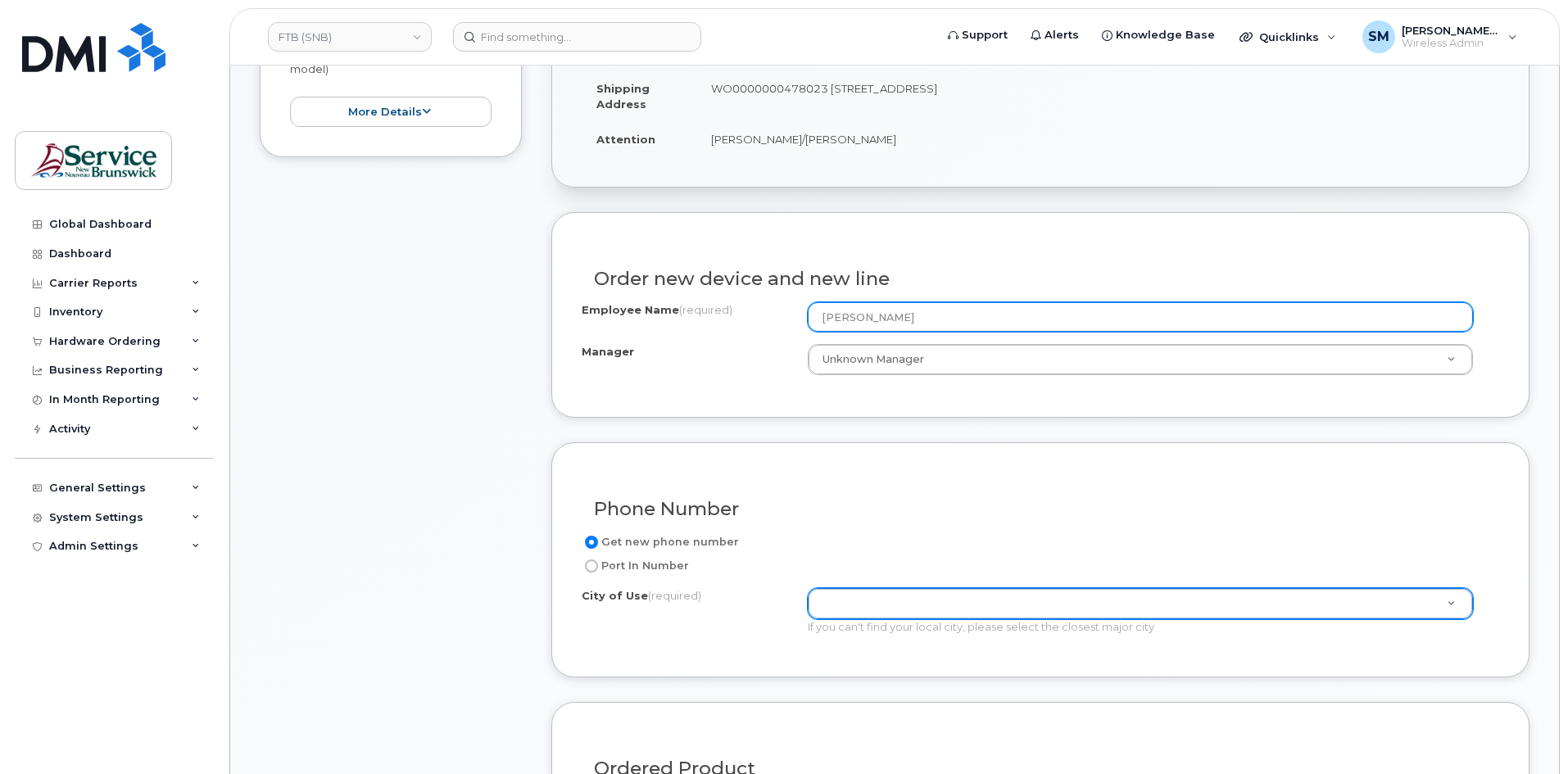
type input "[PERSON_NAME]"
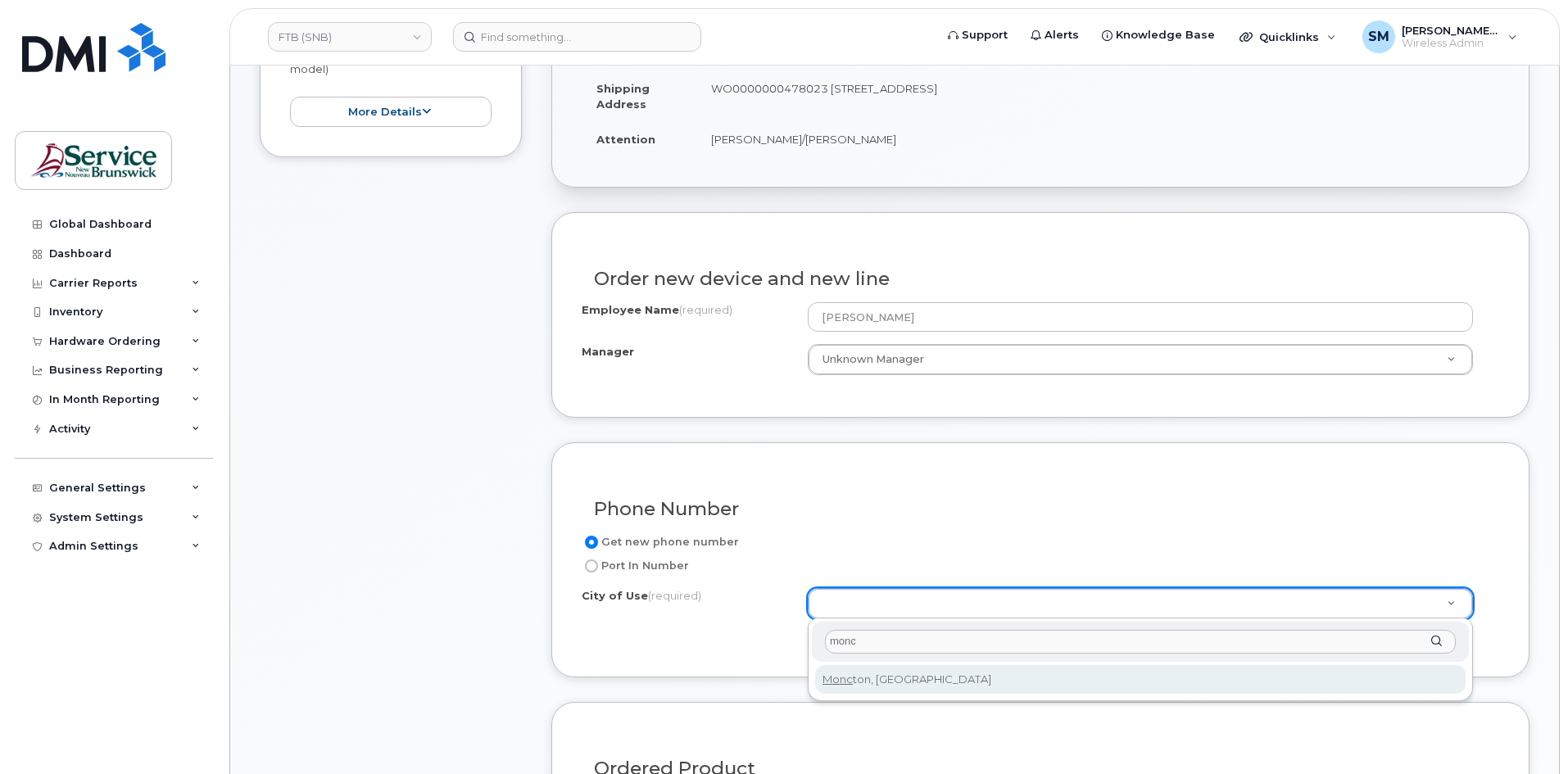
type input "monc"
type input "1817"
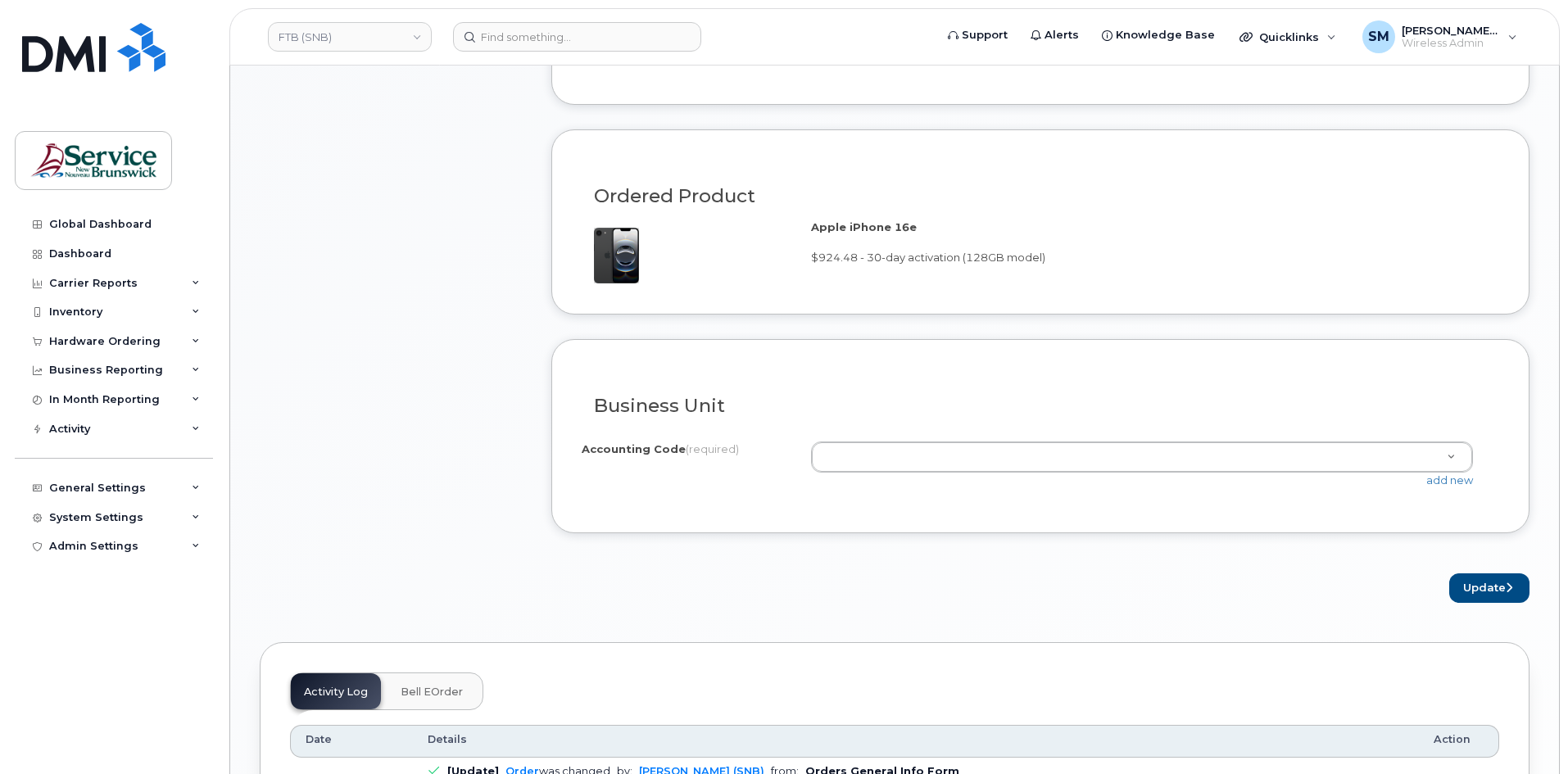
scroll to position [983, 0]
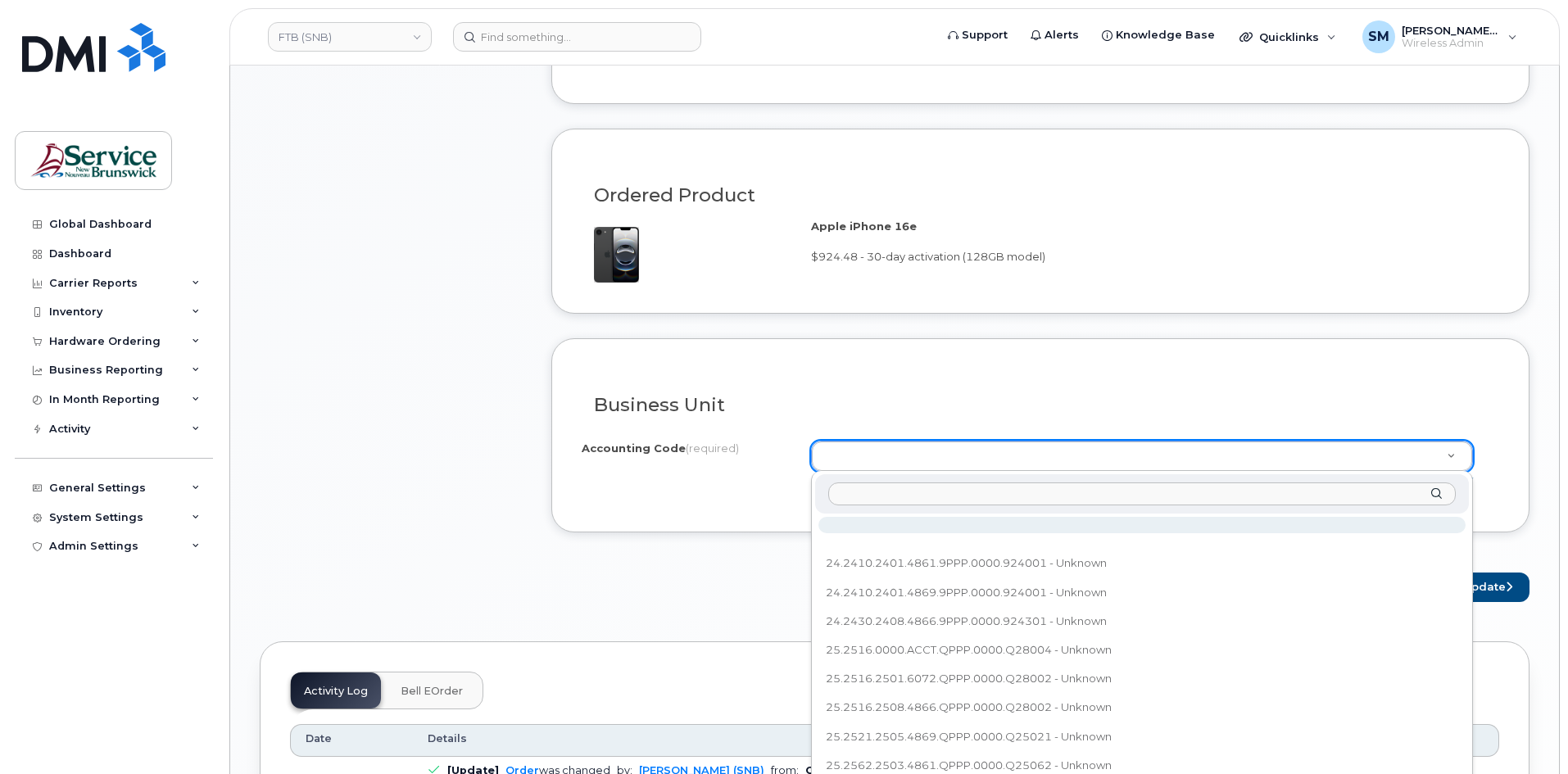
click at [930, 491] on input "text" at bounding box center [1142, 494] width 627 height 24
paste input "52.5240.5207.4765.JPPP.0000.J07700"
type input "52.5240.5207.4765.JPPP.0000.J07700"
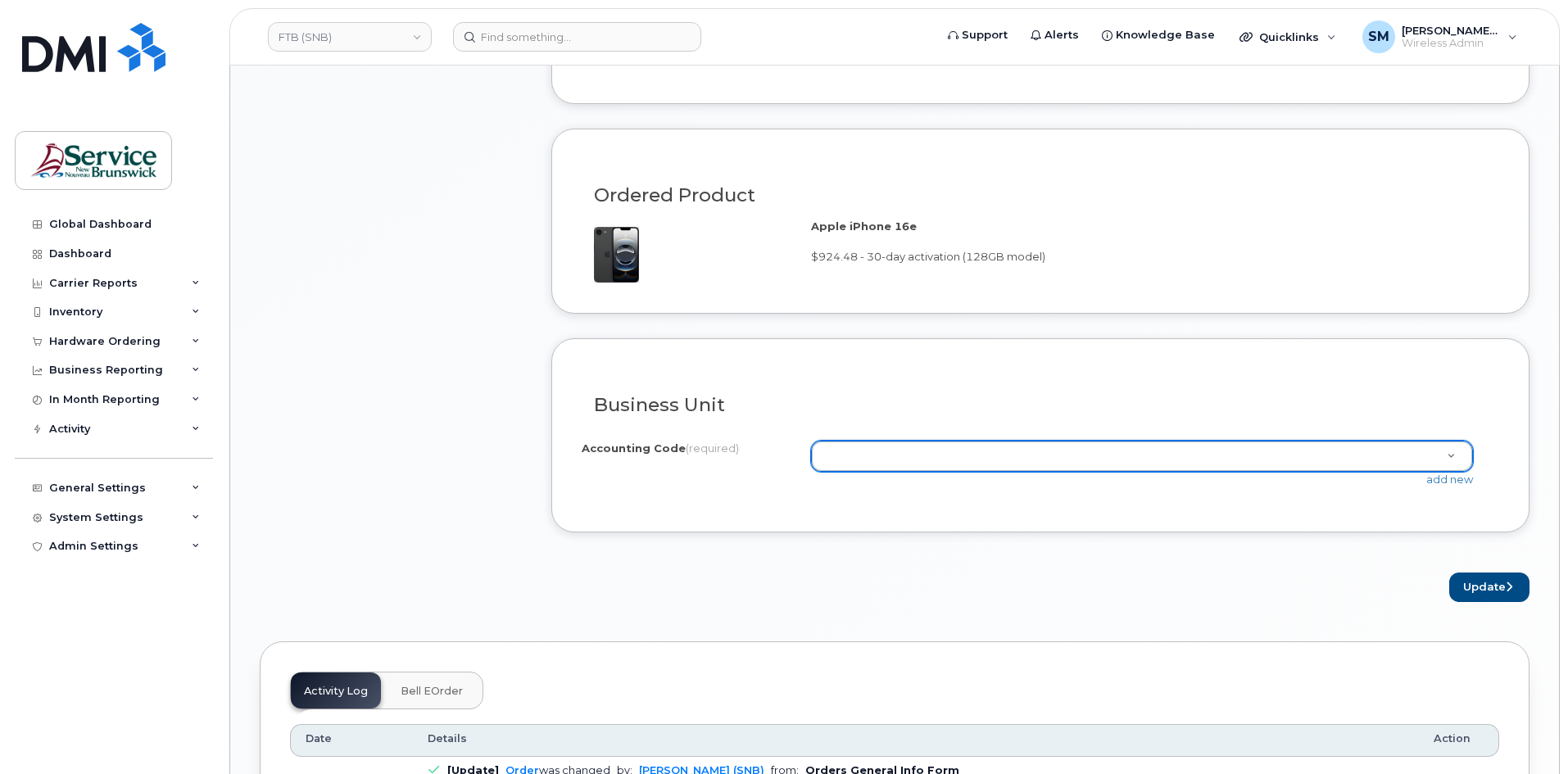
click at [1444, 486] on div "add new" at bounding box center [1148, 479] width 675 height 15
click at [1451, 478] on link "add new" at bounding box center [1449, 479] width 46 height 13
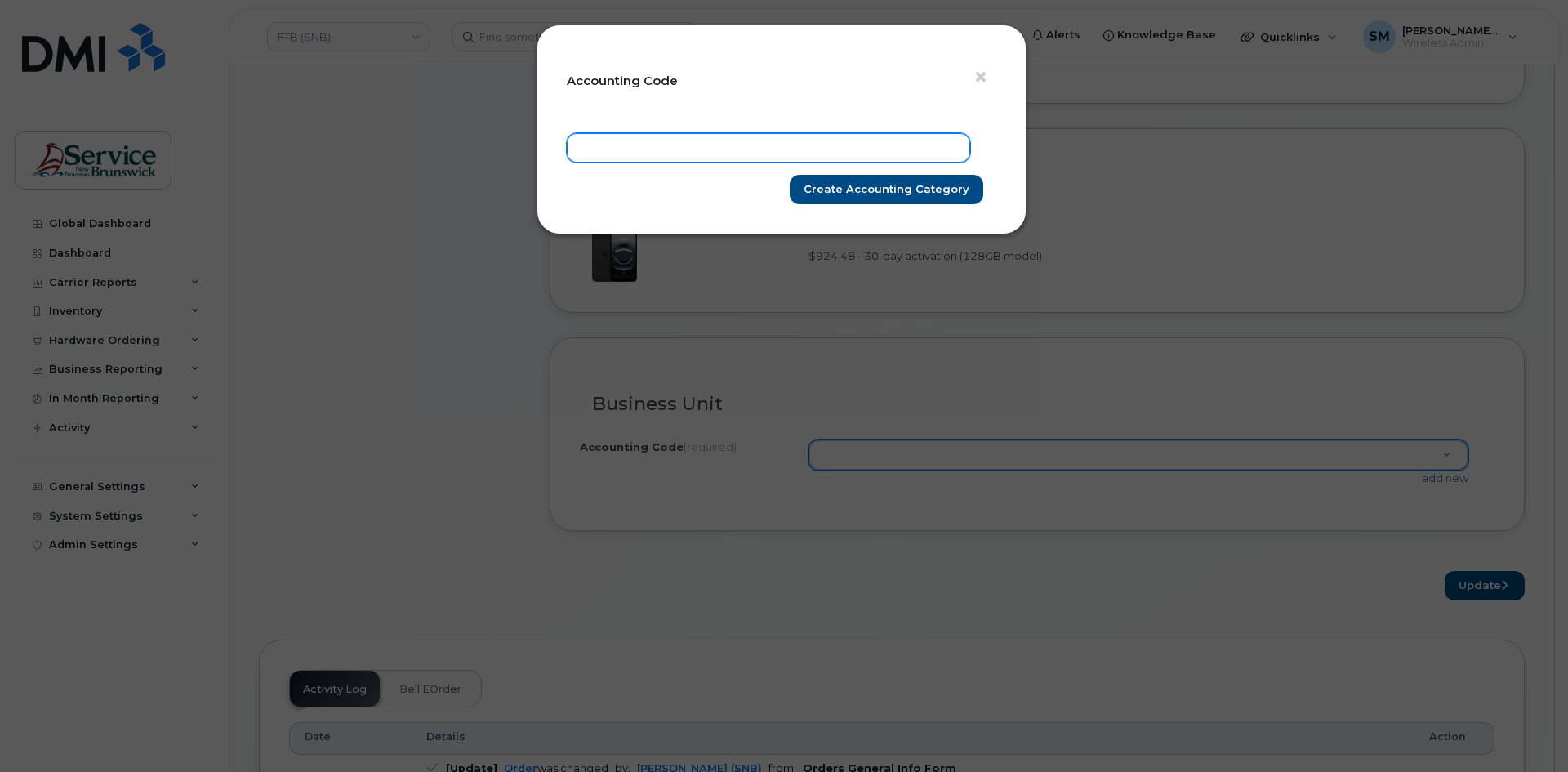
click at [807, 149] on input "text" at bounding box center [768, 147] width 404 height 29
paste input "52.5240.5207.4765.JPPP.0000.J07700"
type input "52.5240.5207.4765.JPPP.0000.J07700"
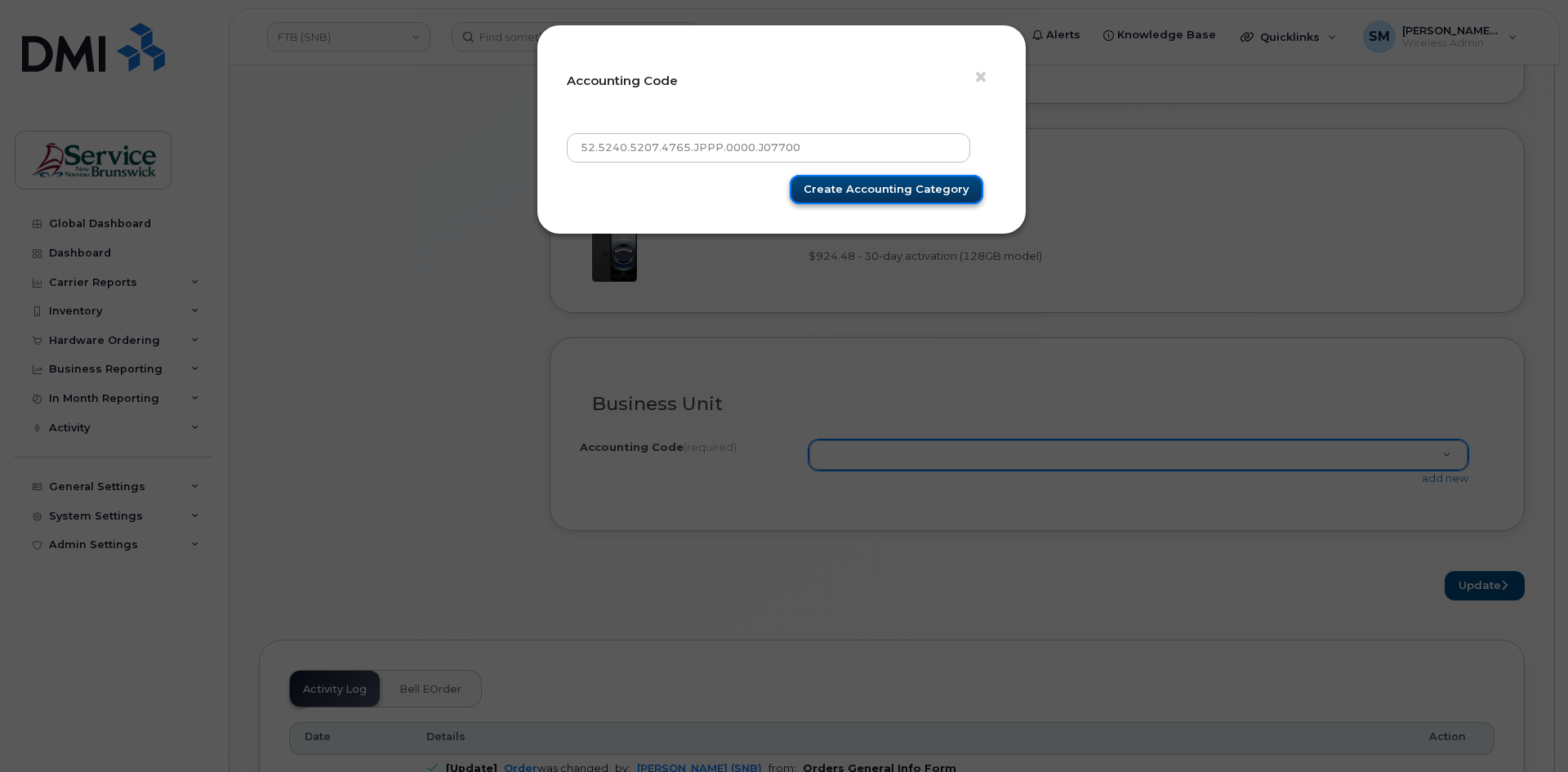
click at [894, 179] on input "Create Accounting category" at bounding box center [886, 190] width 193 height 30
type input "Create Accounting category"
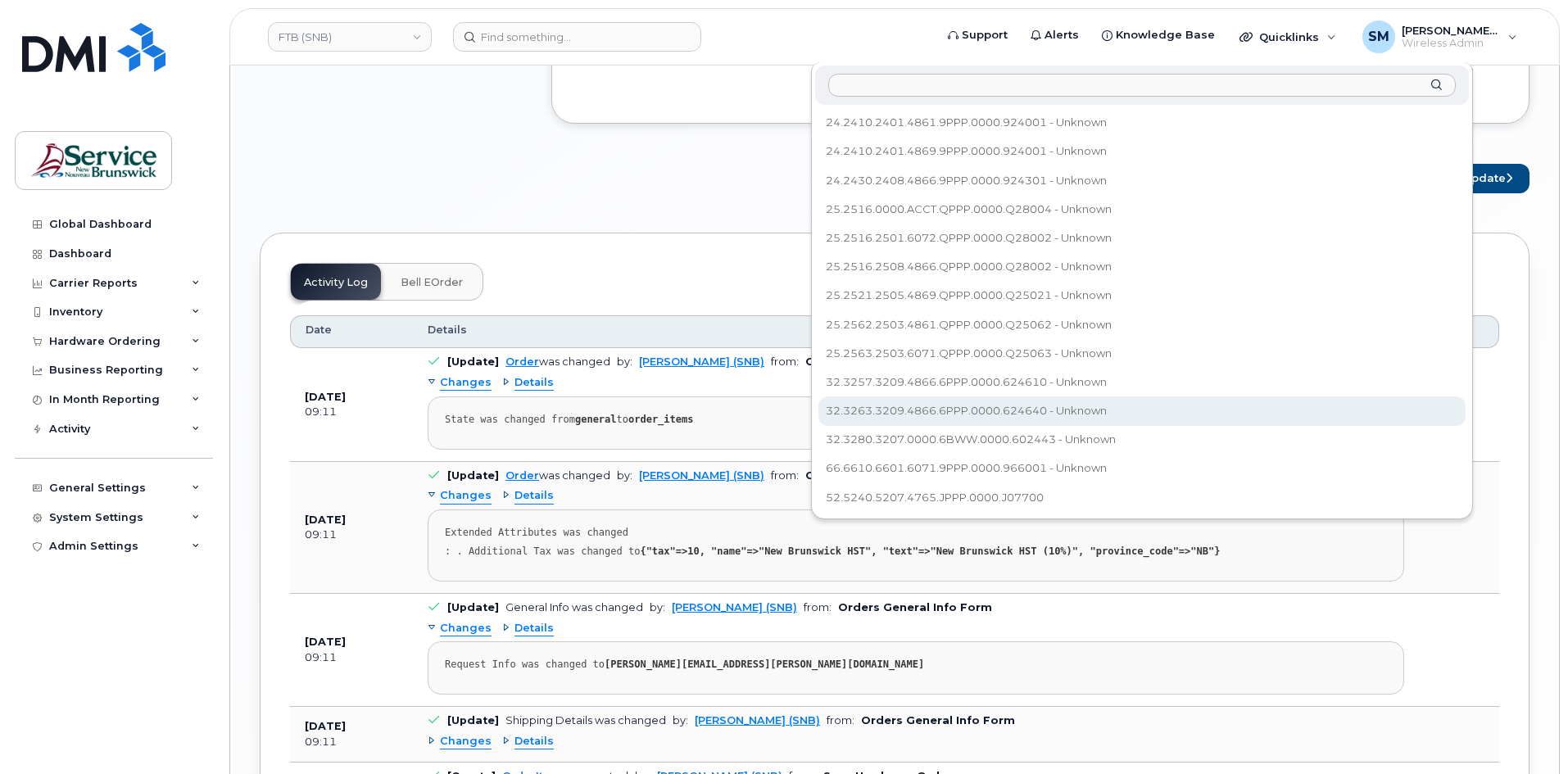
scroll to position [1393, 0]
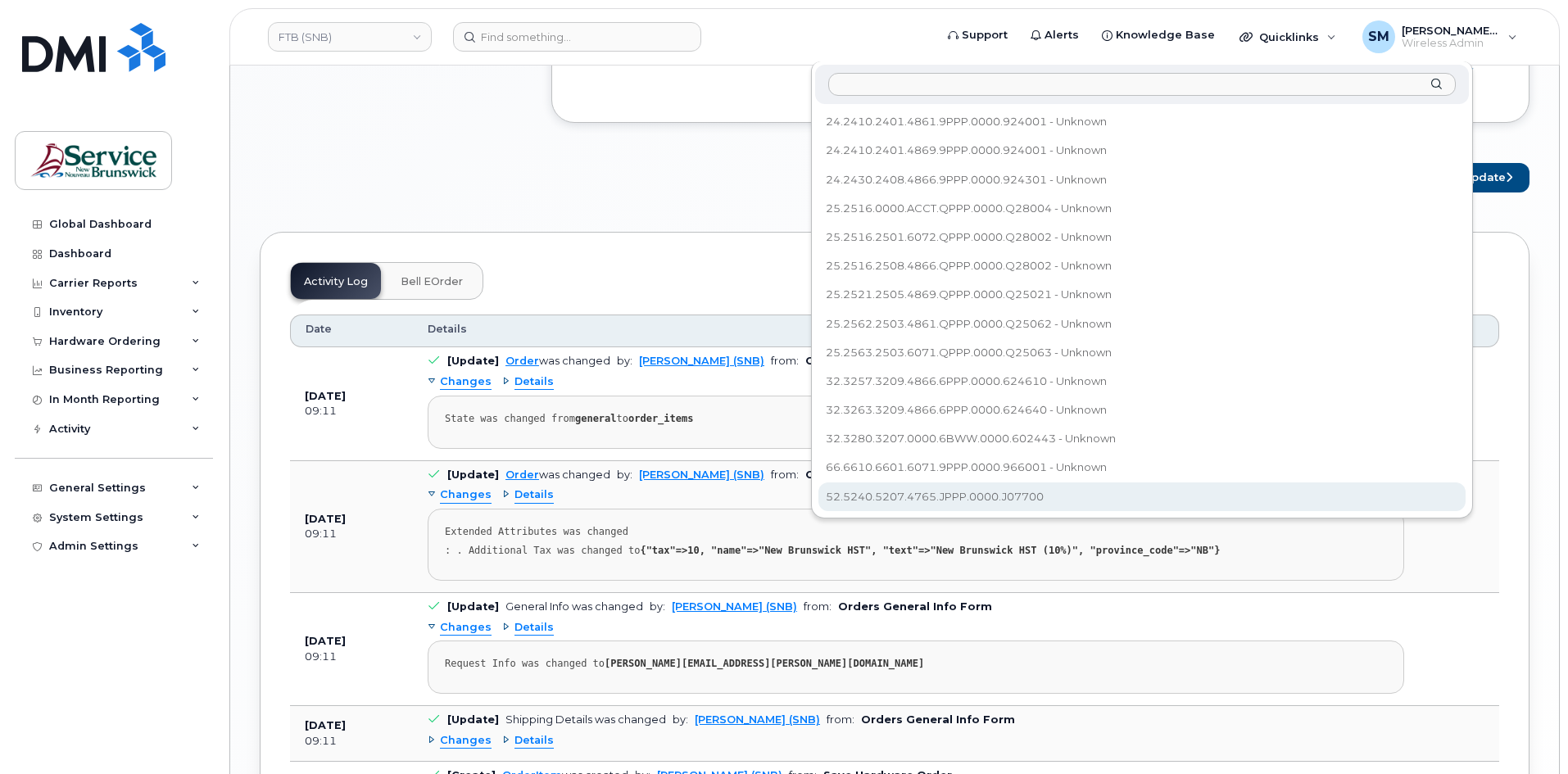
select select "52.5240.5207.4765.JPPP.0000.J07700"
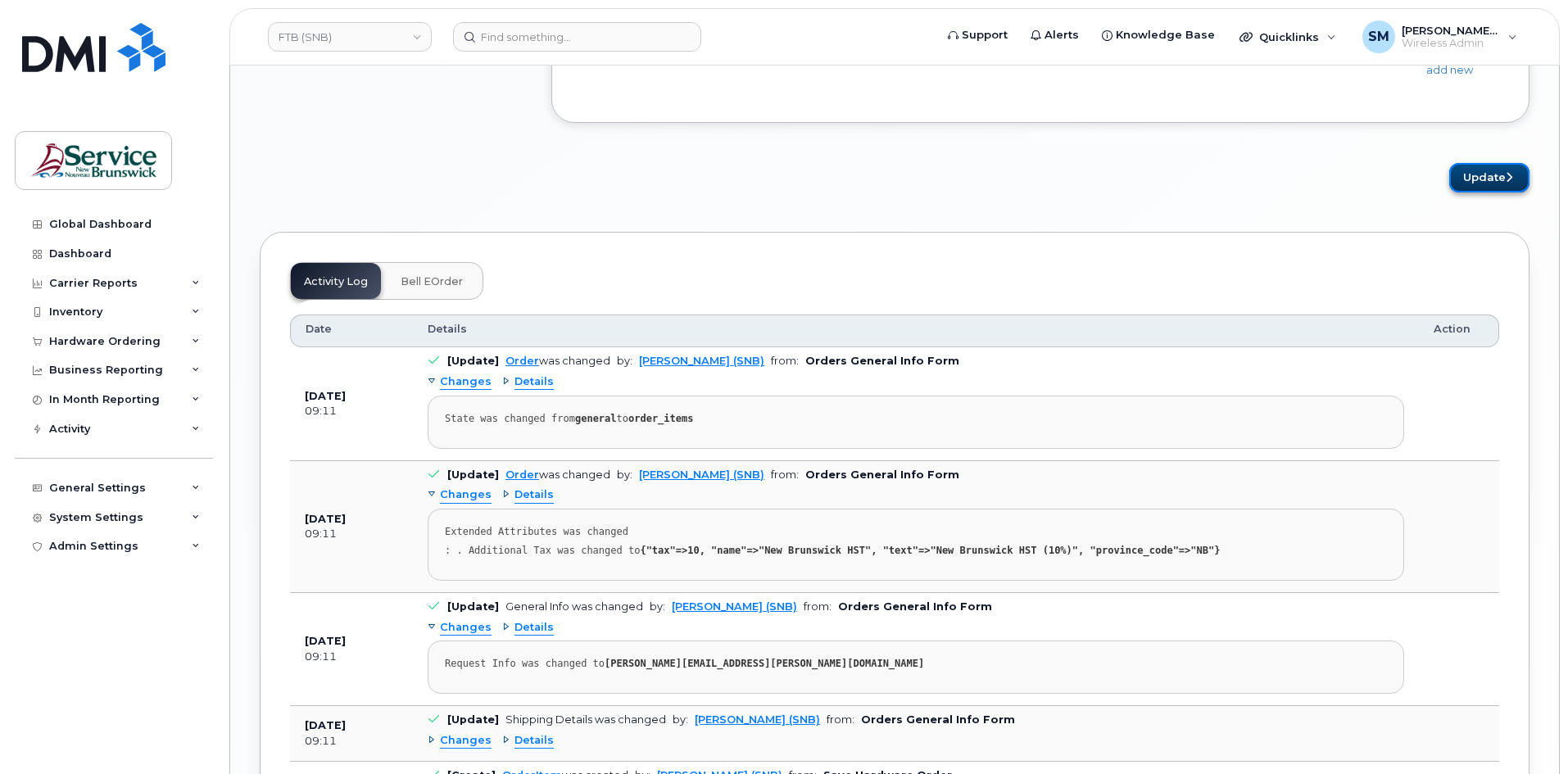
click at [1498, 169] on button "Update" at bounding box center [1489, 178] width 80 height 30
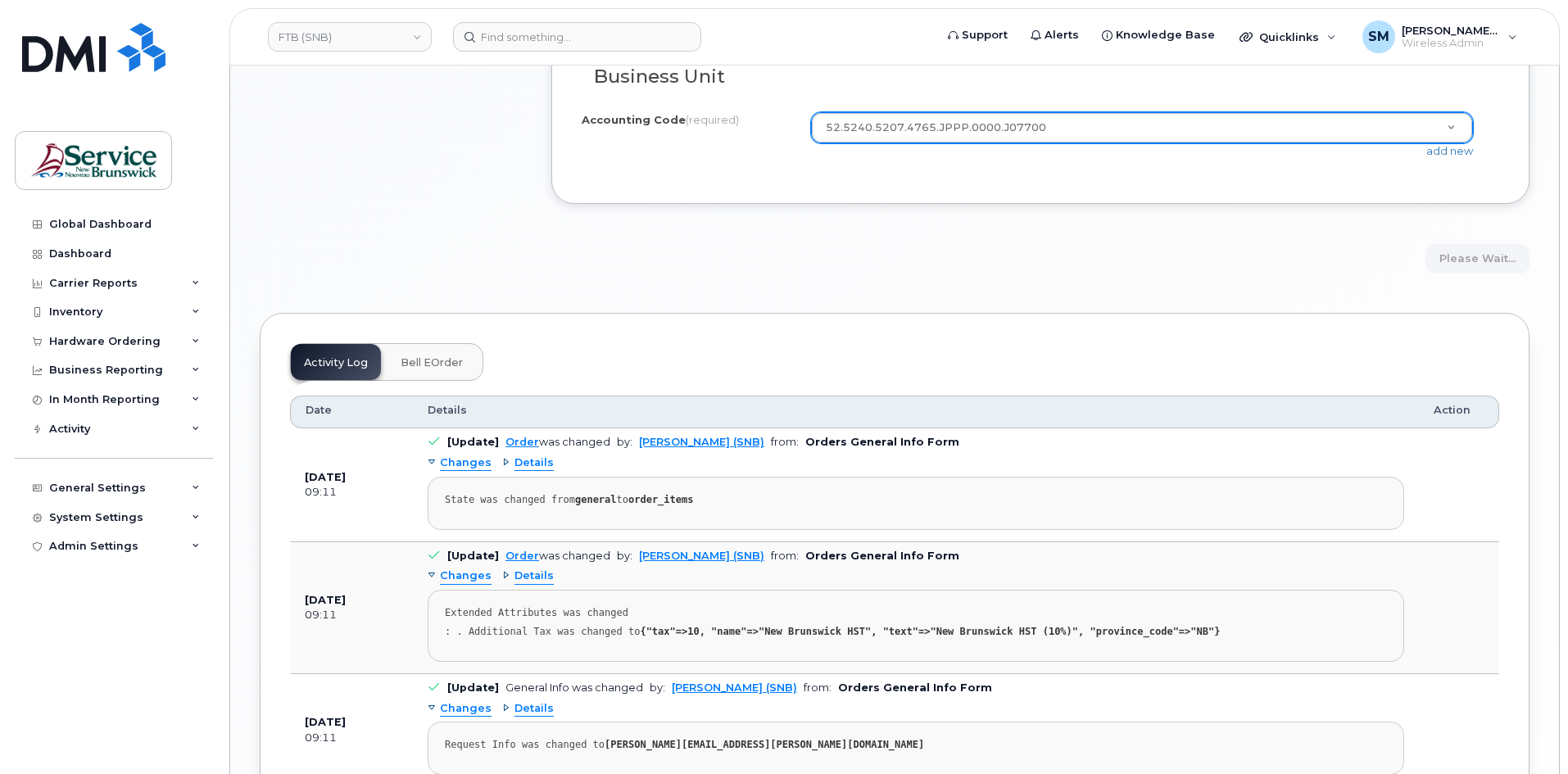
scroll to position [1065, 0]
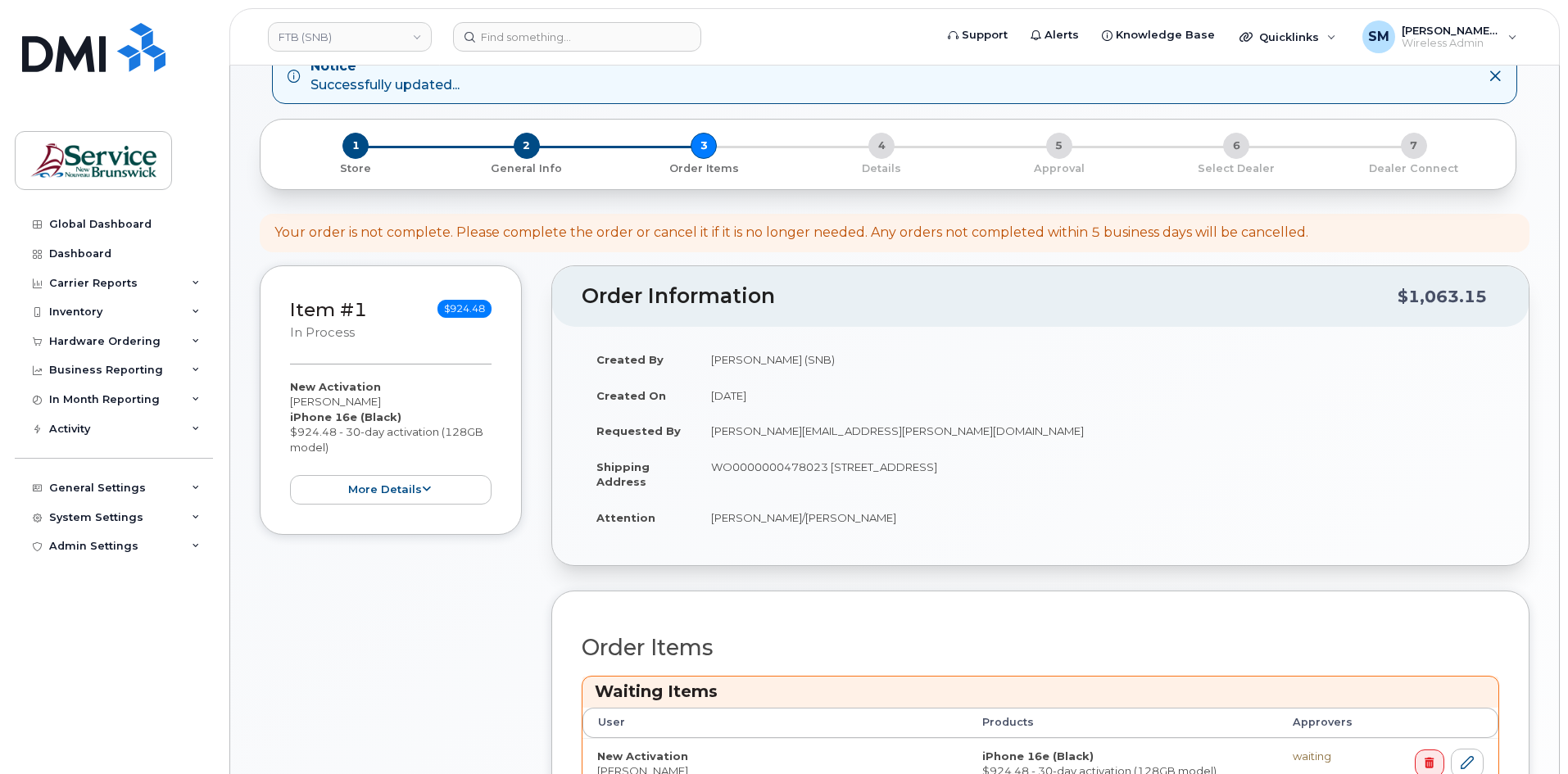
scroll to position [246, 0]
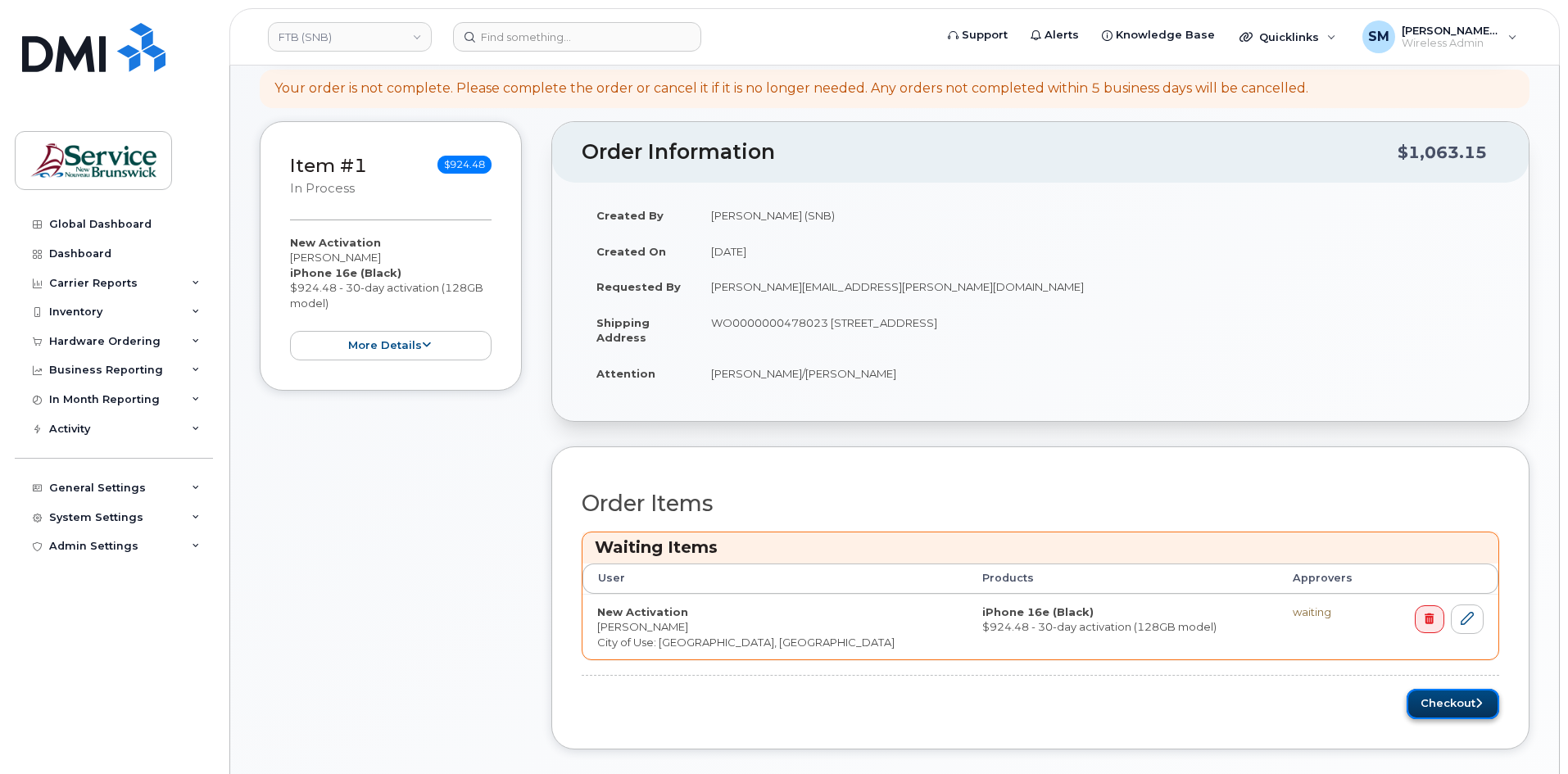
click at [1440, 703] on button "Checkout" at bounding box center [1453, 704] width 93 height 30
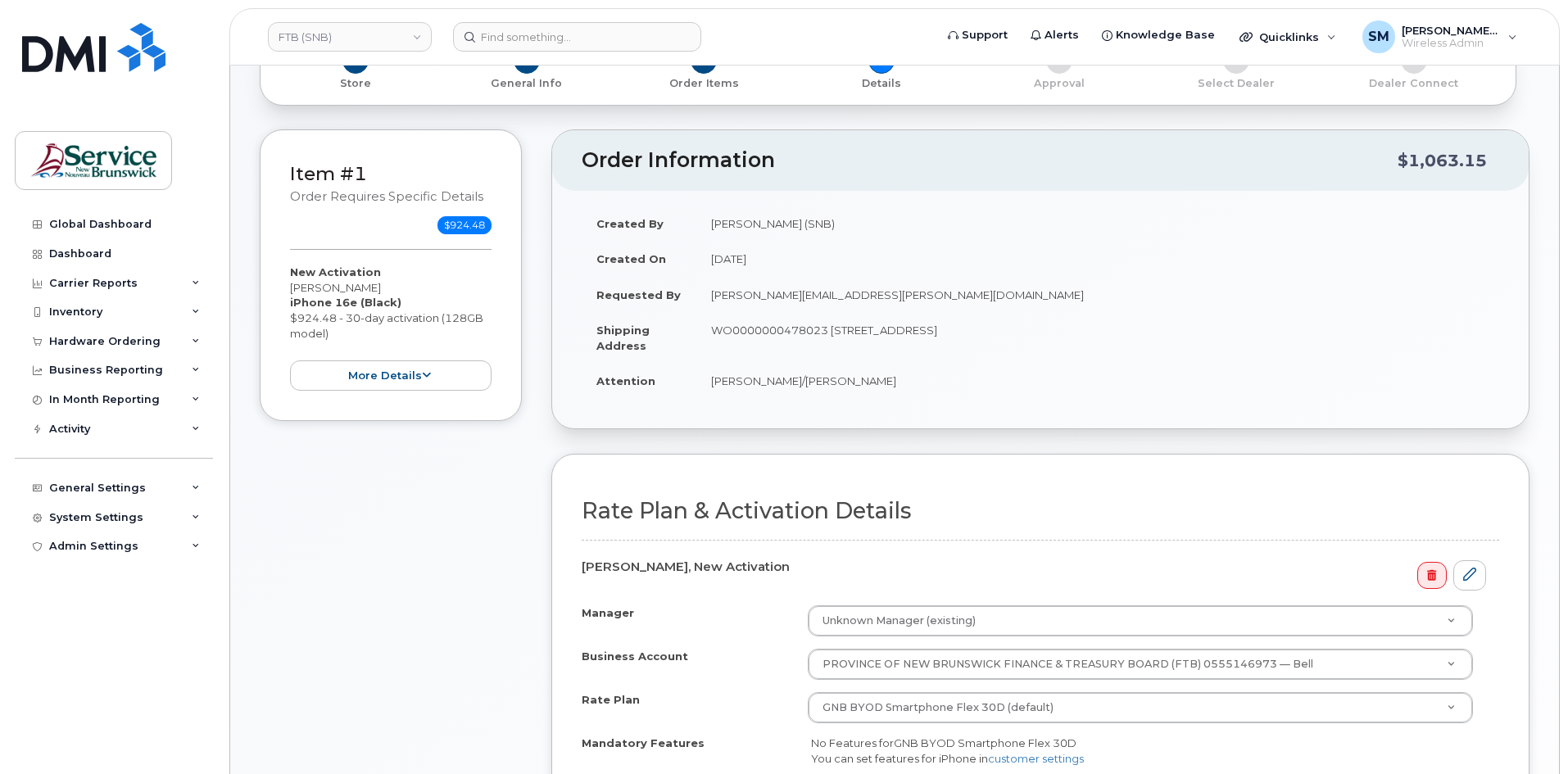
scroll to position [328, 0]
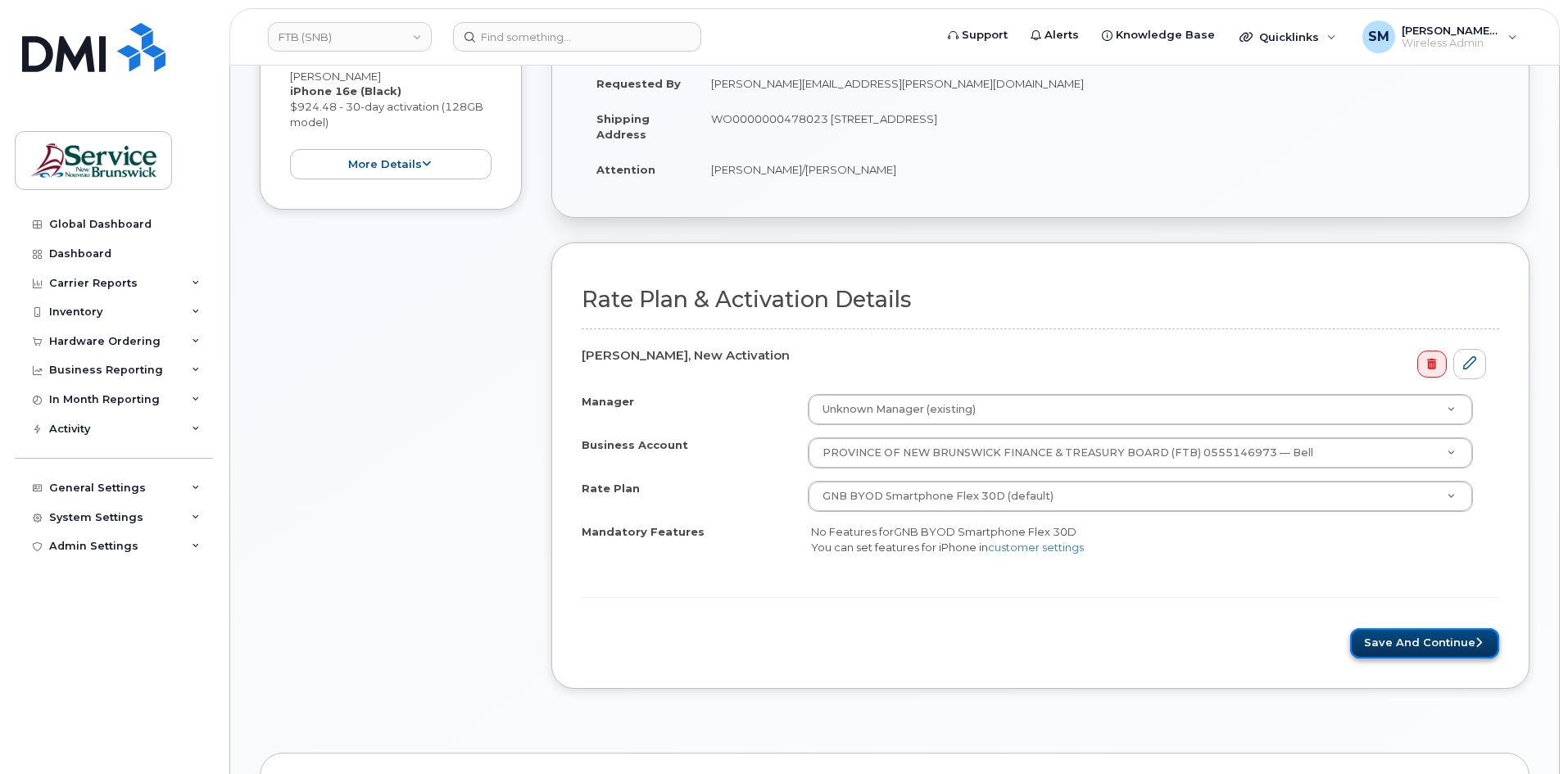
click at [1424, 641] on button "Save and Continue" at bounding box center [1424, 644] width 149 height 30
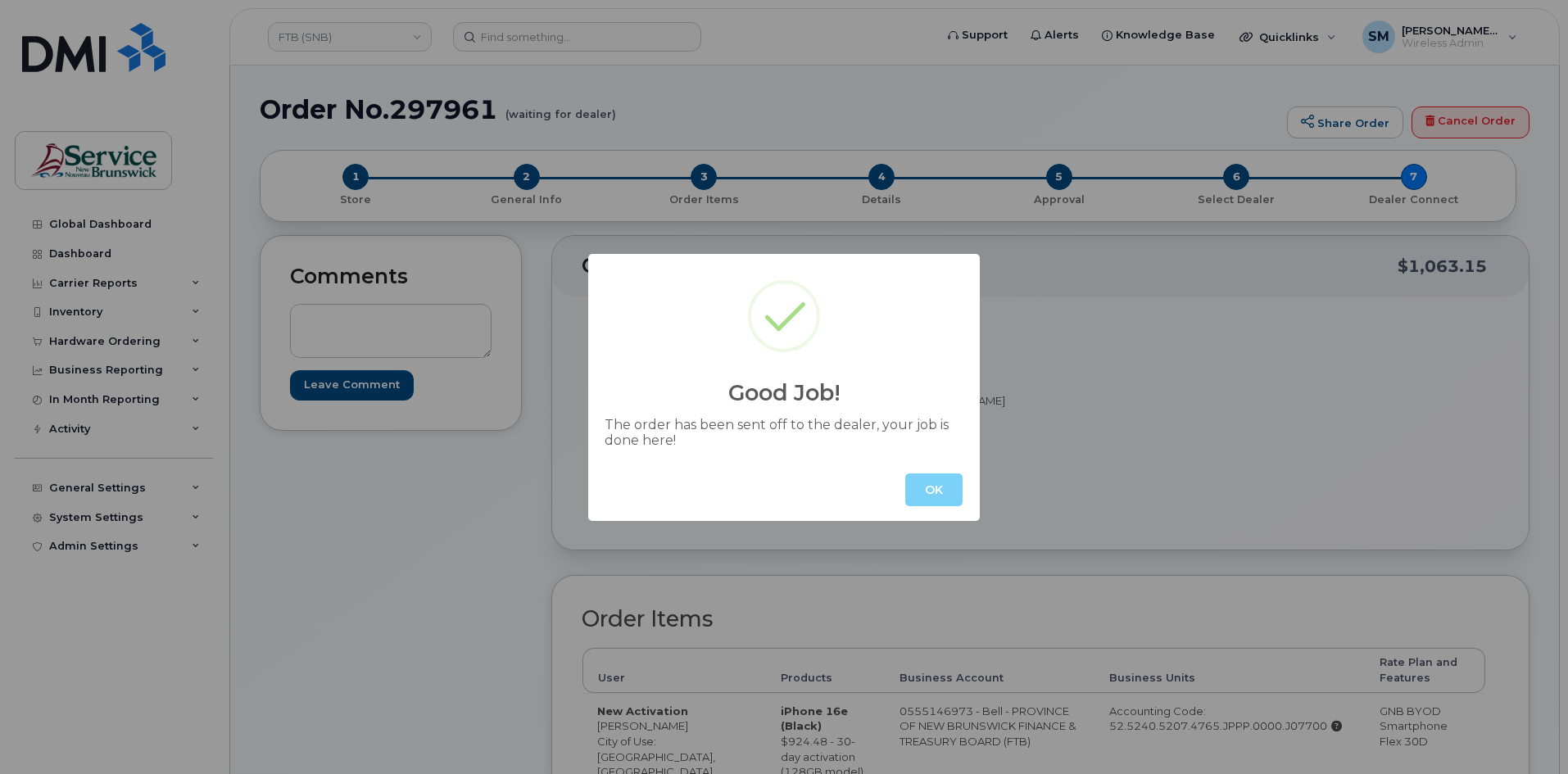
drag, startPoint x: 910, startPoint y: 491, endPoint x: 931, endPoint y: 487, distance: 21.4
click at [910, 491] on button "OK" at bounding box center [934, 490] width 57 height 33
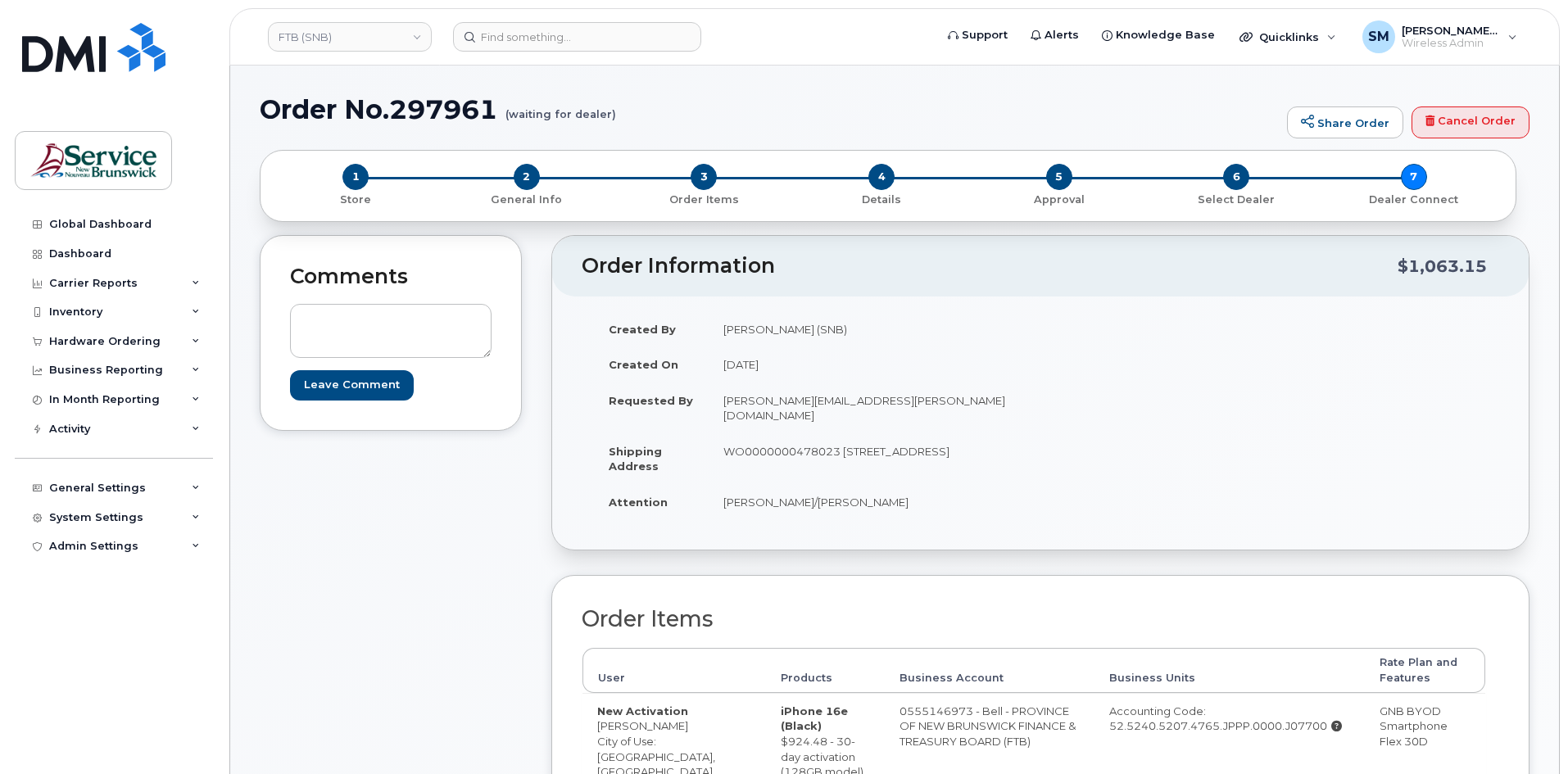
click at [440, 119] on h1 "Order No.297961 (waiting for dealer)" at bounding box center [769, 109] width 1019 height 29
click at [439, 119] on h1 "Order No.297961 (waiting for dealer)" at bounding box center [769, 109] width 1019 height 29
click at [449, 95] on h1 "Order No.297961 (waiting for dealer)" at bounding box center [769, 109] width 1019 height 29
copy h1 "297961"
